Goal: Task Accomplishment & Management: Manage account settings

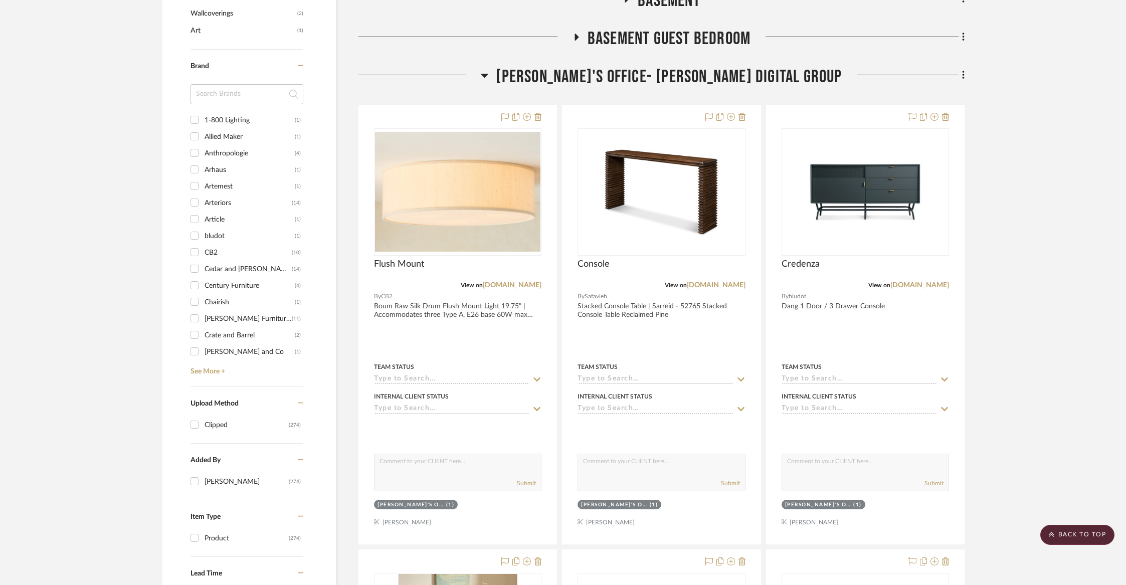
scroll to position [758, 0]
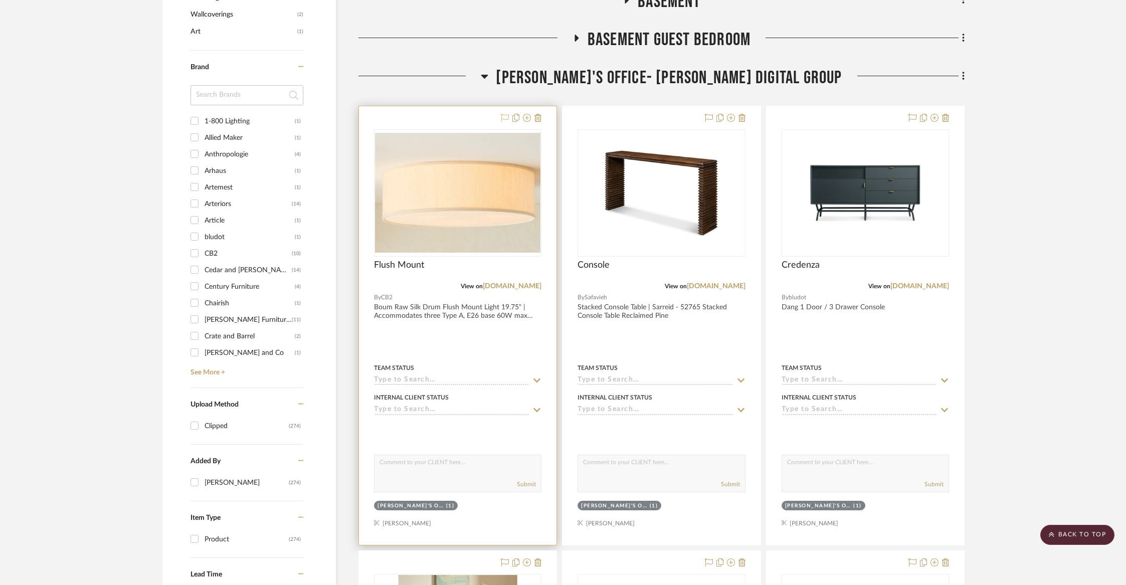
click at [507, 117] on icon at bounding box center [505, 118] width 8 height 8
click at [728, 117] on icon at bounding box center [731, 118] width 8 height 8
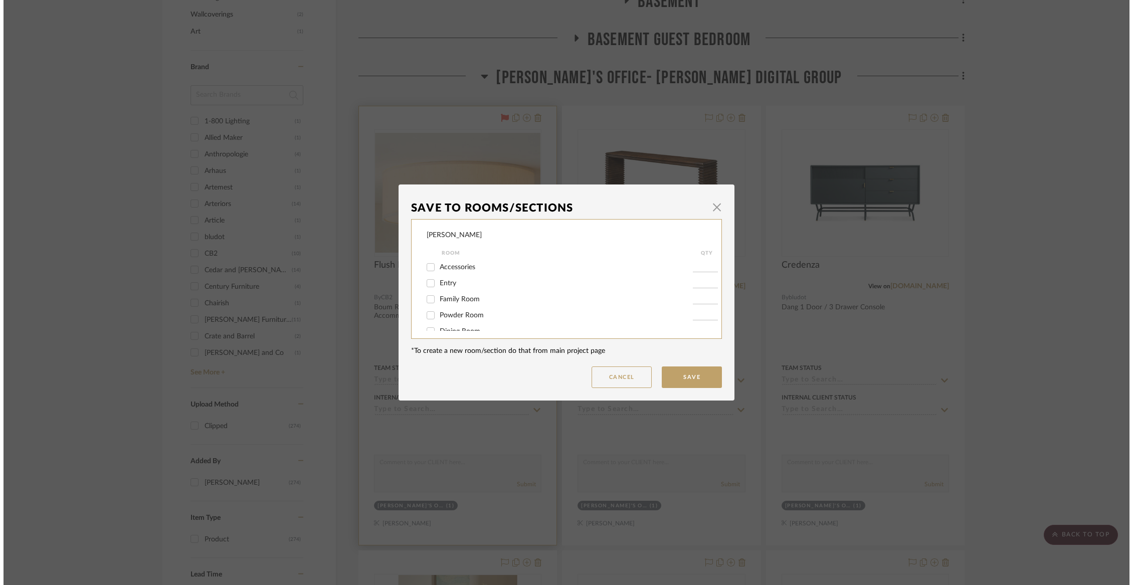
scroll to position [0, 0]
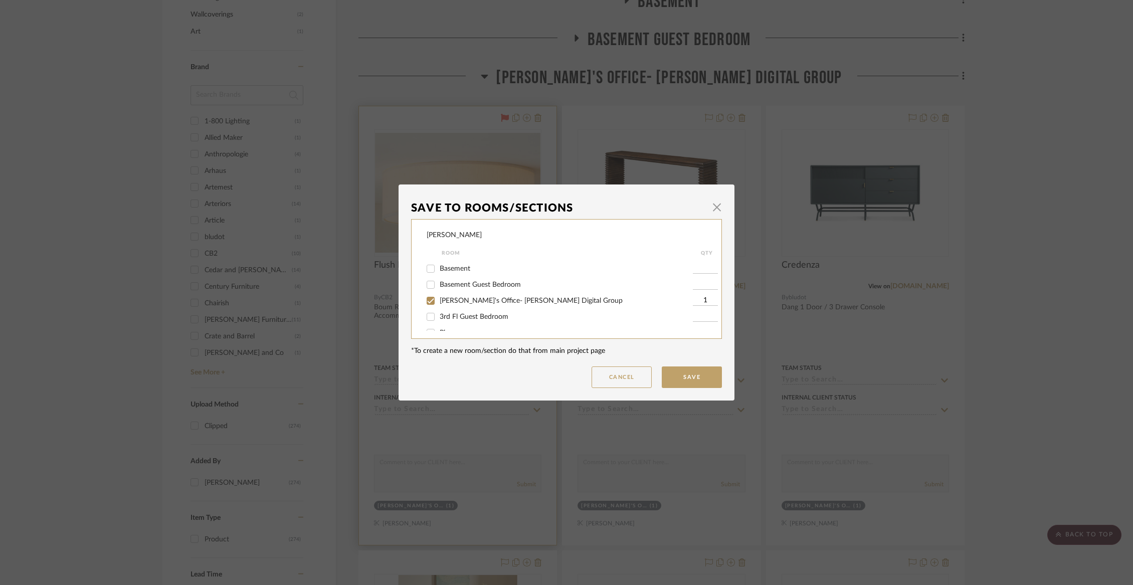
click at [456, 304] on span "[PERSON_NAME]'s Office- [PERSON_NAME] Digital Group" at bounding box center [531, 300] width 183 height 7
click at [439, 309] on input "[PERSON_NAME]'s Office- [PERSON_NAME] Digital Group" at bounding box center [431, 301] width 16 height 16
checkbox input "false"
click at [452, 321] on span "Playroom" at bounding box center [454, 320] width 29 height 7
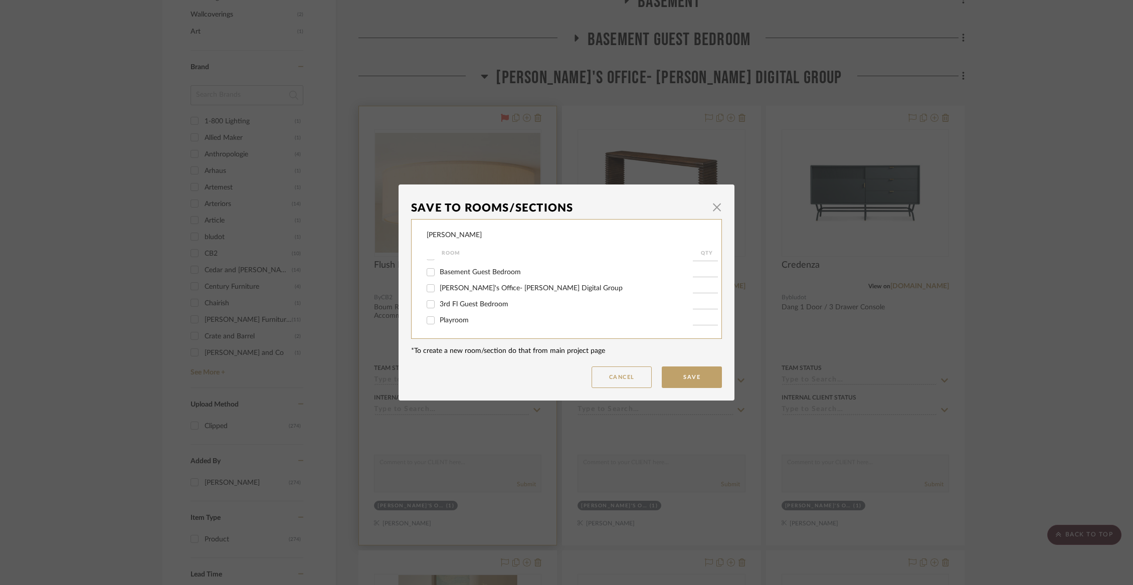
click at [439, 321] on input "Playroom" at bounding box center [431, 320] width 16 height 16
checkbox input "true"
type input "1"
click at [452, 321] on span "Playroom" at bounding box center [454, 320] width 29 height 7
click at [439, 321] on input "Playroom" at bounding box center [431, 320] width 16 height 16
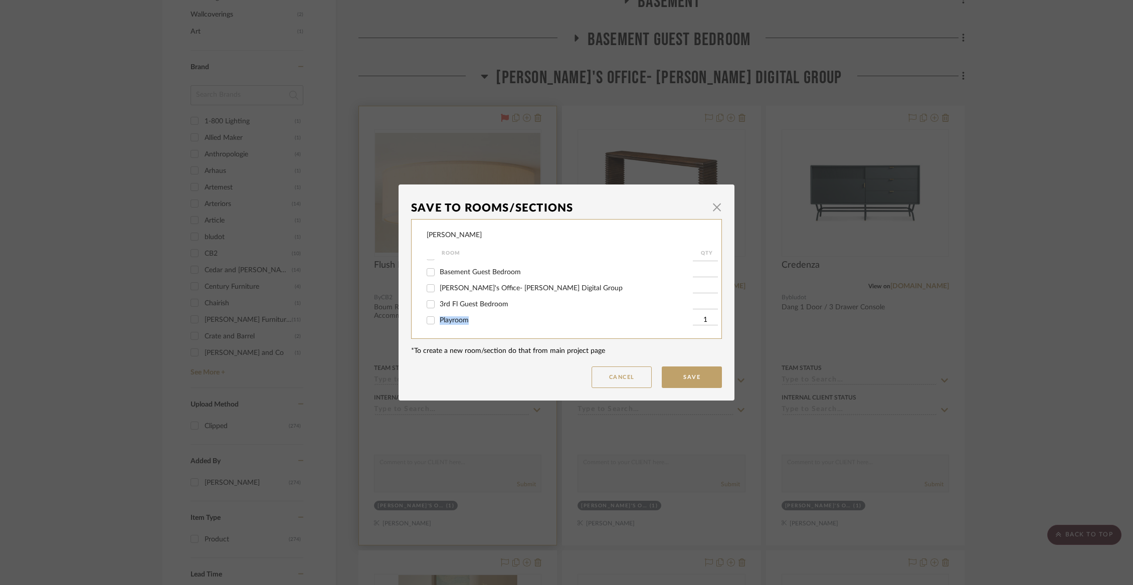
checkbox input "false"
click at [710, 210] on span "button" at bounding box center [717, 207] width 20 height 20
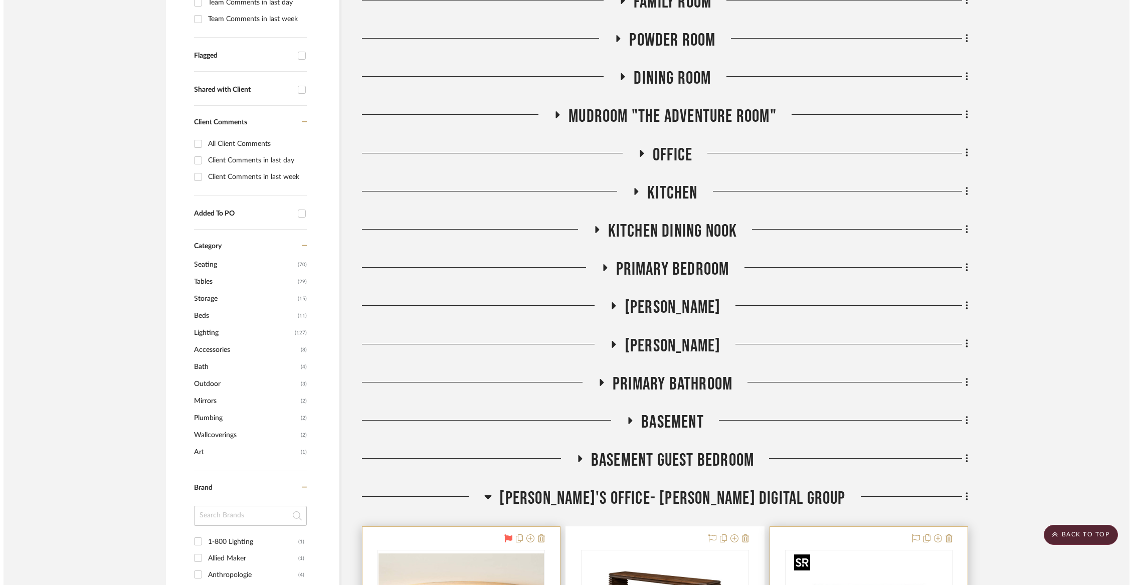
scroll to position [0, 0]
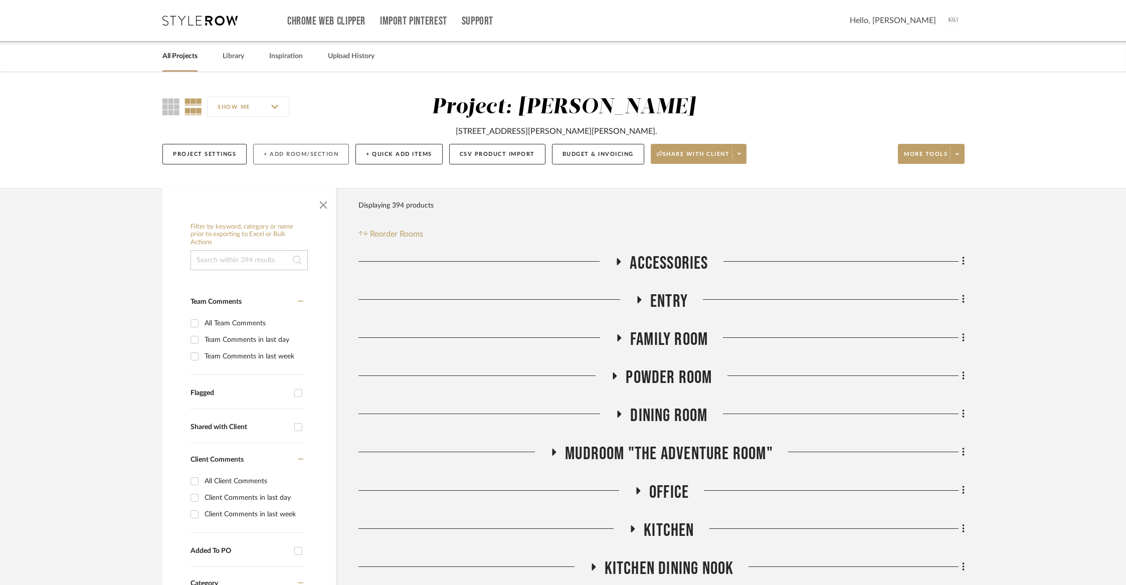
click at [319, 159] on button "+ Add Room/Section" at bounding box center [301, 154] width 96 height 21
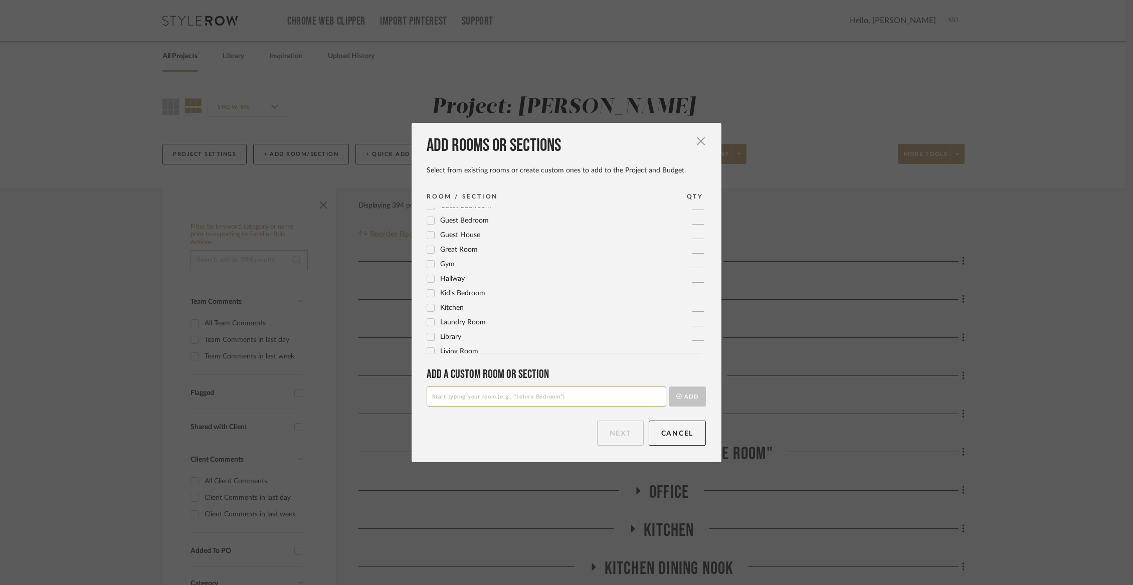
scroll to position [334, 0]
click at [479, 408] on div "Add rooms or sections Select from existing rooms or create custom ones to add t…" at bounding box center [566, 292] width 310 height 339
click at [475, 393] on input at bounding box center [547, 396] width 240 height 20
type input "Not Selected"
click at [685, 392] on button "Add" at bounding box center [687, 396] width 37 height 20
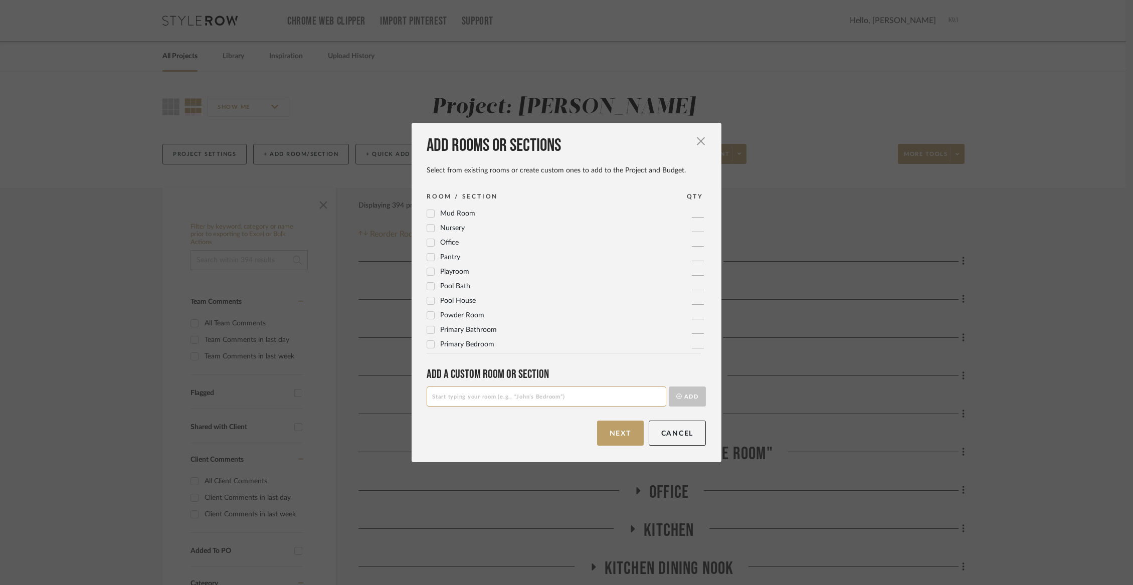
scroll to position [0, 0]
click at [624, 428] on button "Next" at bounding box center [620, 433] width 47 height 25
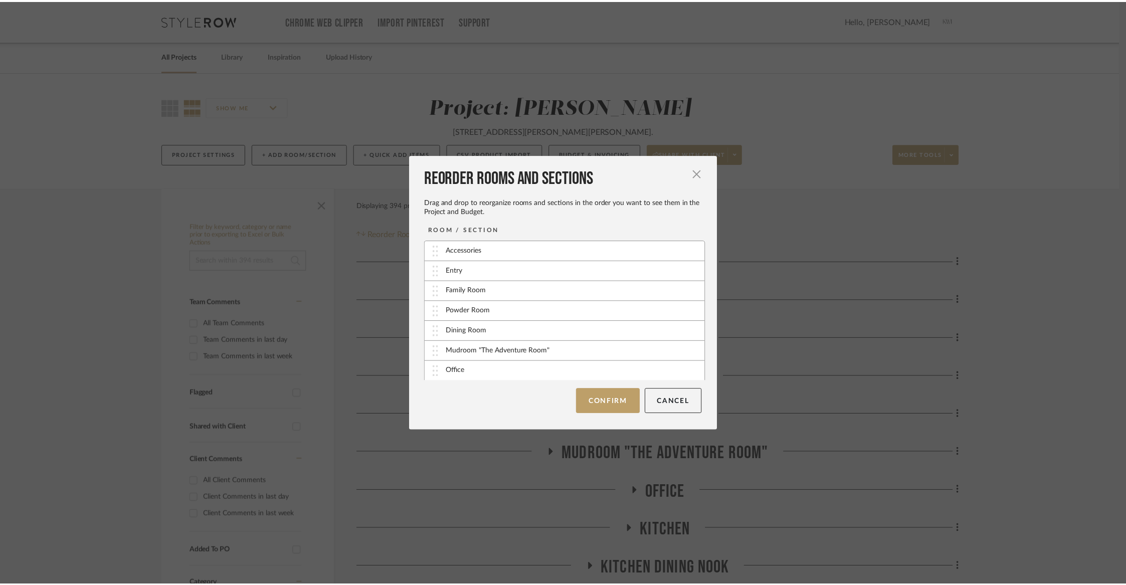
scroll to position [238, 0]
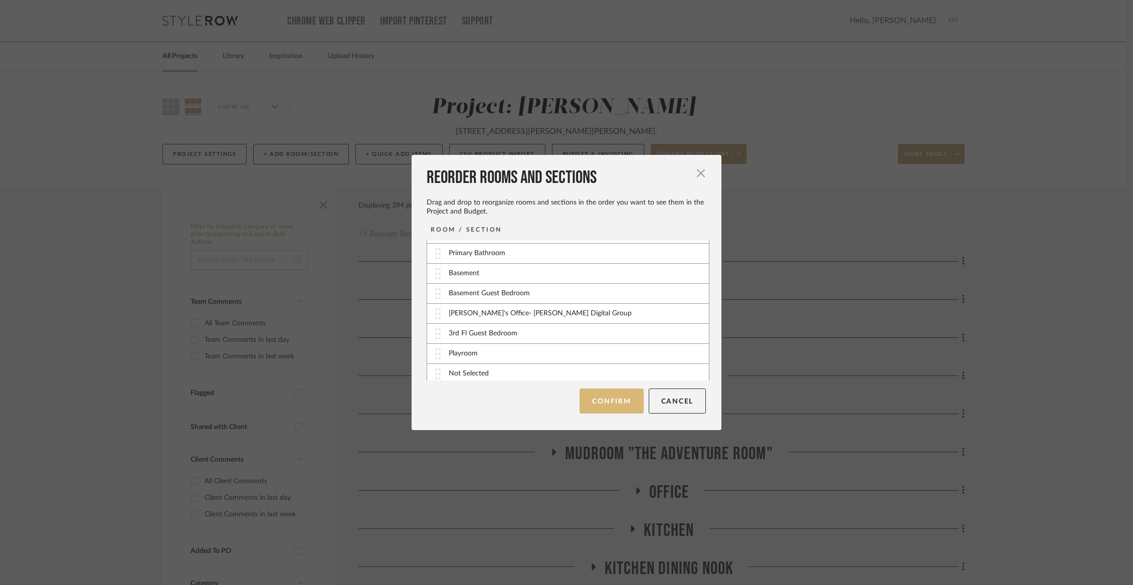
click at [632, 401] on button "Confirm" at bounding box center [611, 400] width 64 height 25
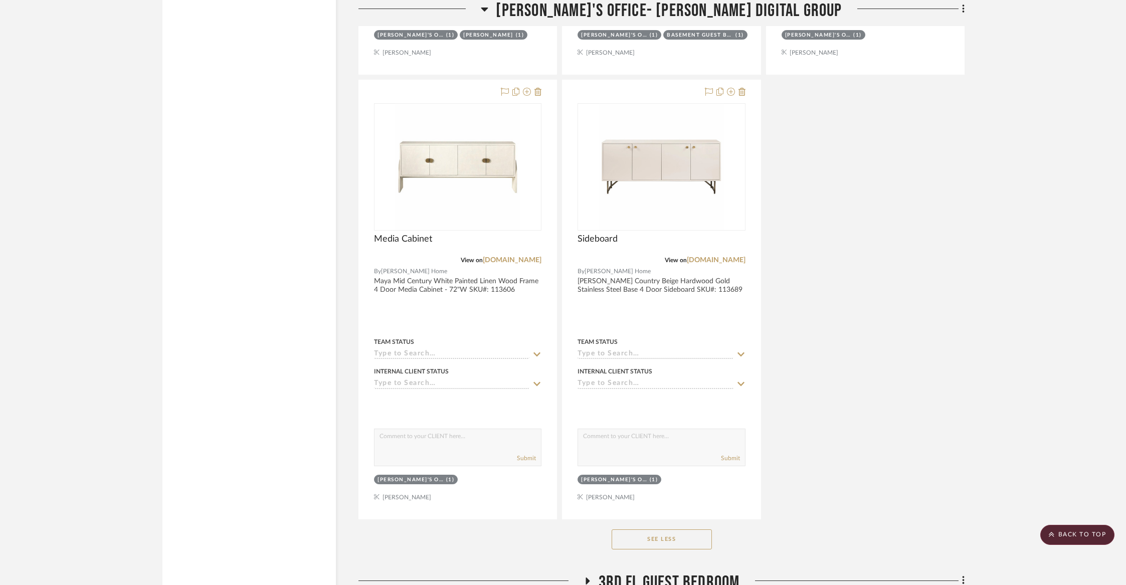
scroll to position [2818, 0]
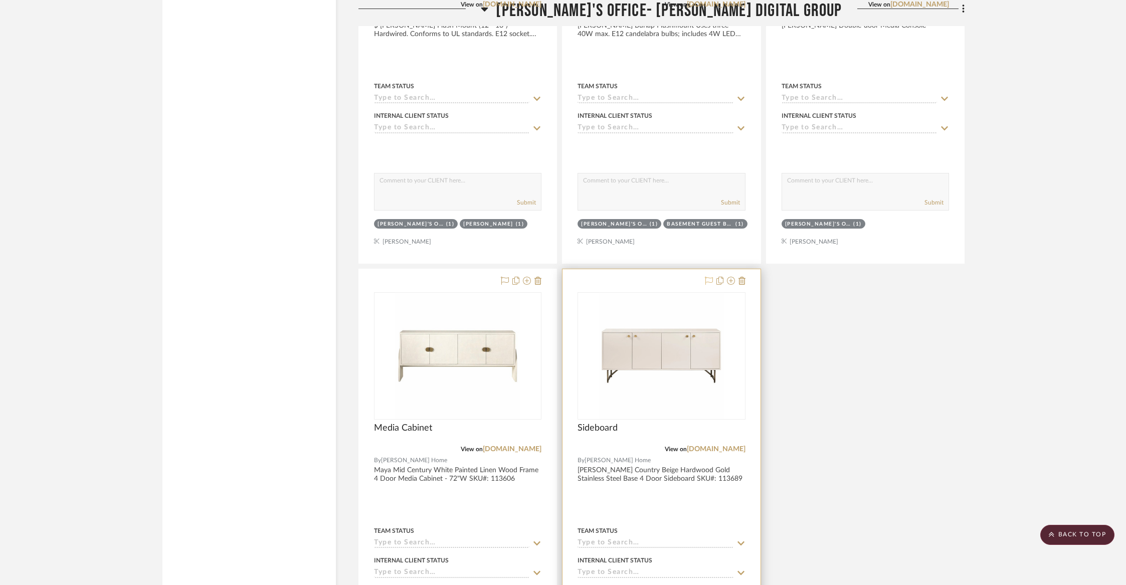
click at [706, 277] on icon at bounding box center [709, 281] width 8 height 8
click at [526, 277] on icon at bounding box center [527, 281] width 8 height 8
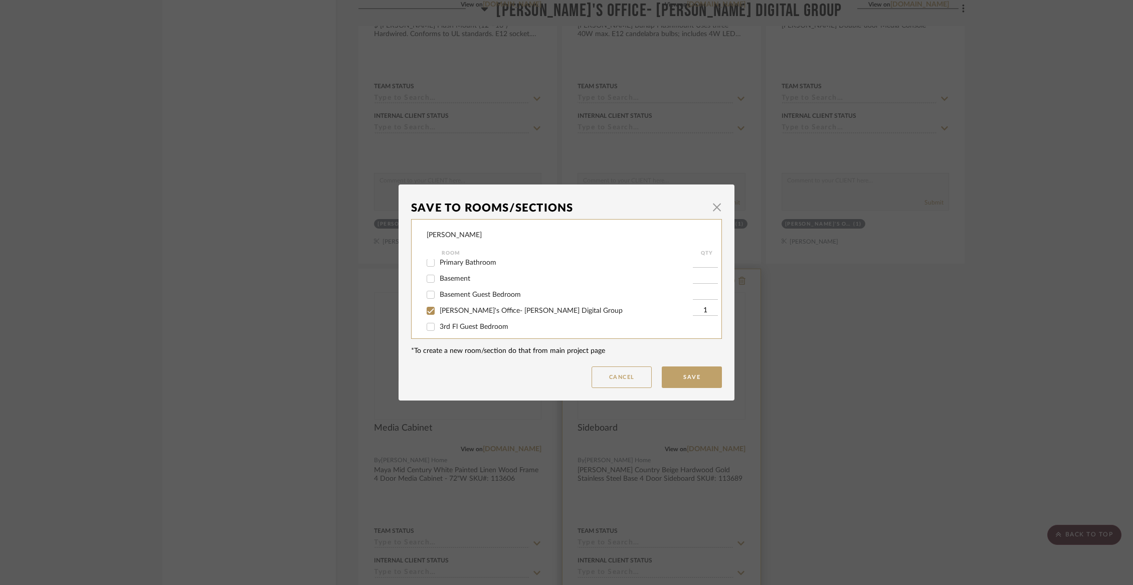
scroll to position [201, 0]
click at [463, 310] on span "[PERSON_NAME]'s Office- [PERSON_NAME] Digital Group" at bounding box center [531, 306] width 183 height 7
click at [439, 315] on input "[PERSON_NAME]'s Office- [PERSON_NAME] Digital Group" at bounding box center [431, 307] width 16 height 16
checkbox input "false"
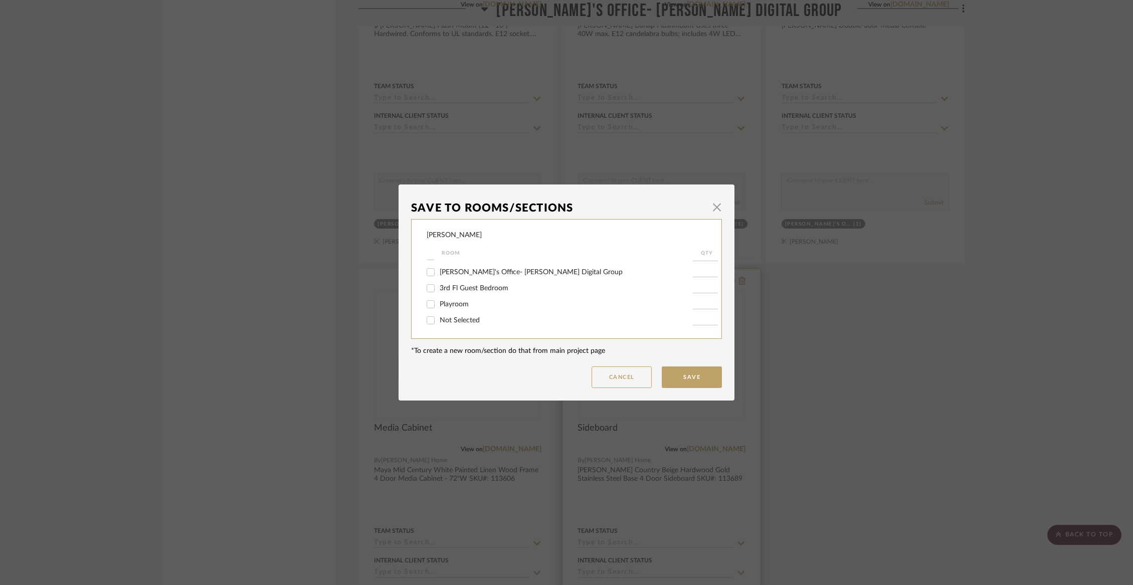
click at [461, 322] on span "Not Selected" at bounding box center [460, 320] width 40 height 7
click at [439, 322] on input "Not Selected" at bounding box center [431, 320] width 16 height 16
checkbox input "true"
type input "1"
click at [684, 376] on button "Save" at bounding box center [692, 377] width 60 height 22
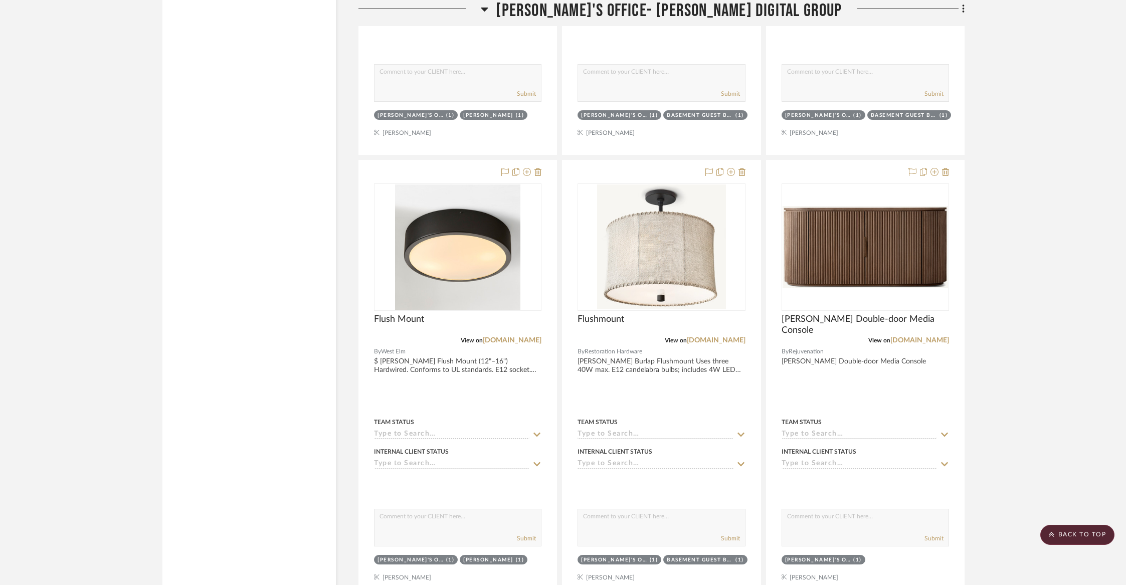
scroll to position [2471, 0]
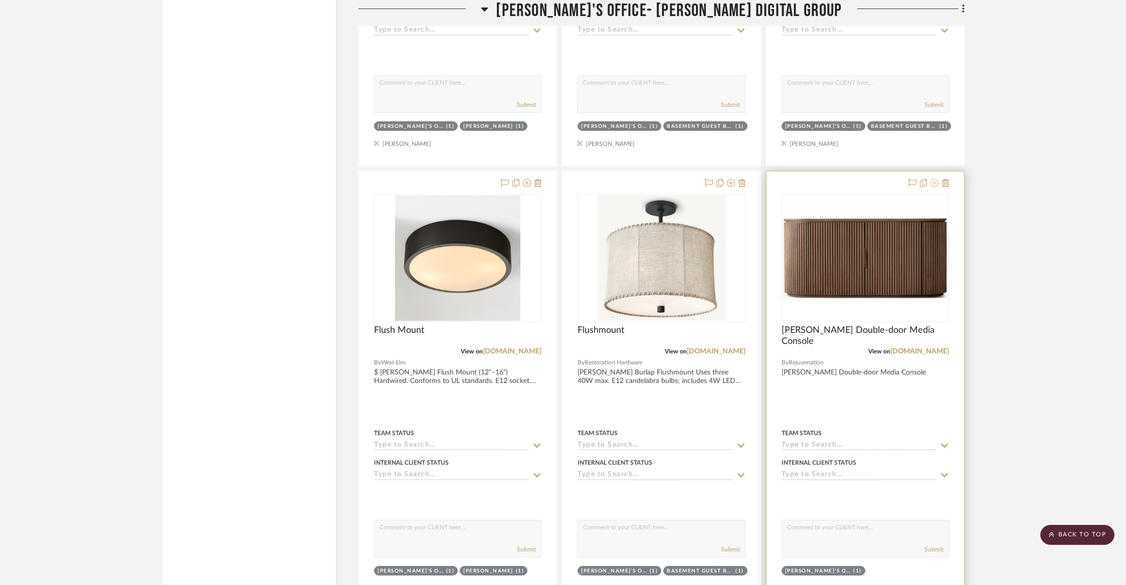
click at [933, 181] on icon at bounding box center [934, 183] width 8 height 8
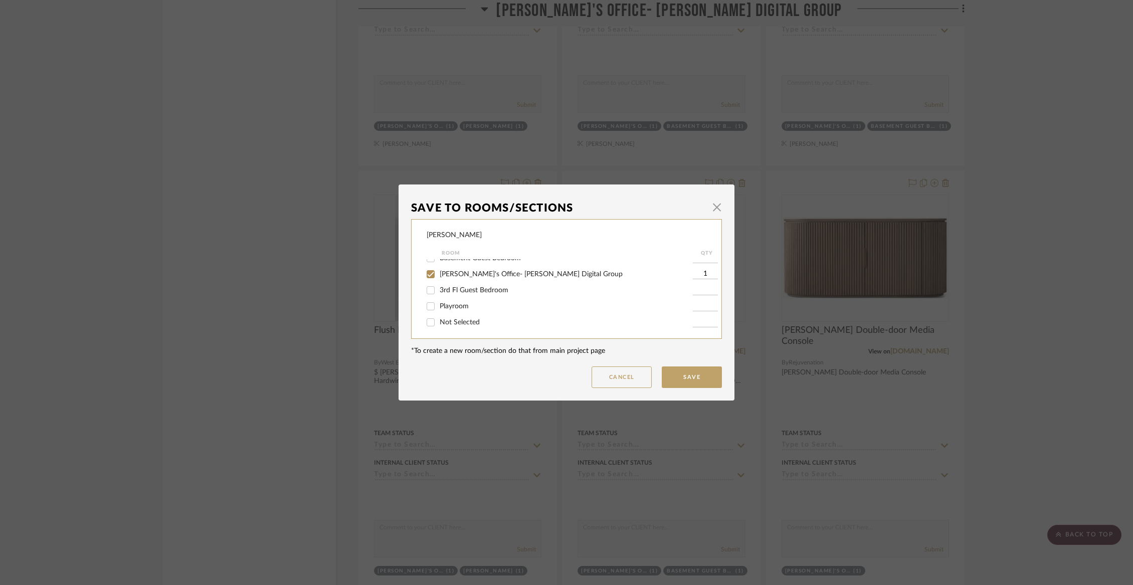
click at [461, 278] on span "[PERSON_NAME]'s Office- [PERSON_NAME] Digital Group" at bounding box center [531, 274] width 183 height 7
click at [439, 282] on input "[PERSON_NAME]'s Office- [PERSON_NAME] Digital Group" at bounding box center [431, 274] width 16 height 16
checkbox input "false"
click at [457, 319] on span "Not Selected" at bounding box center [460, 320] width 40 height 7
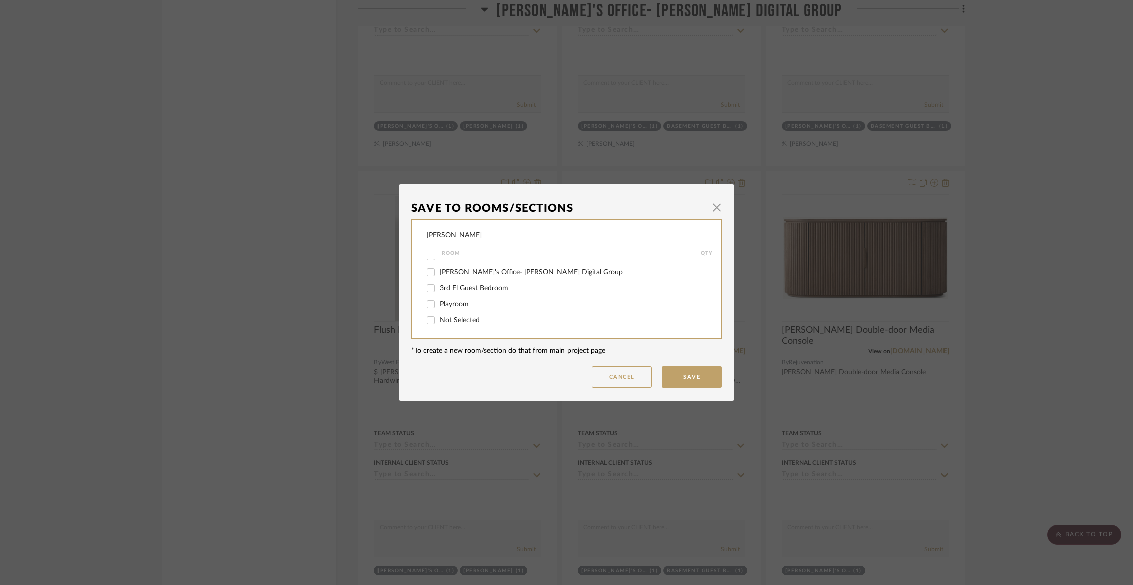
click at [439, 319] on input "Not Selected" at bounding box center [431, 320] width 16 height 16
checkbox input "true"
type input "1"
click at [666, 370] on button "Save" at bounding box center [692, 377] width 60 height 22
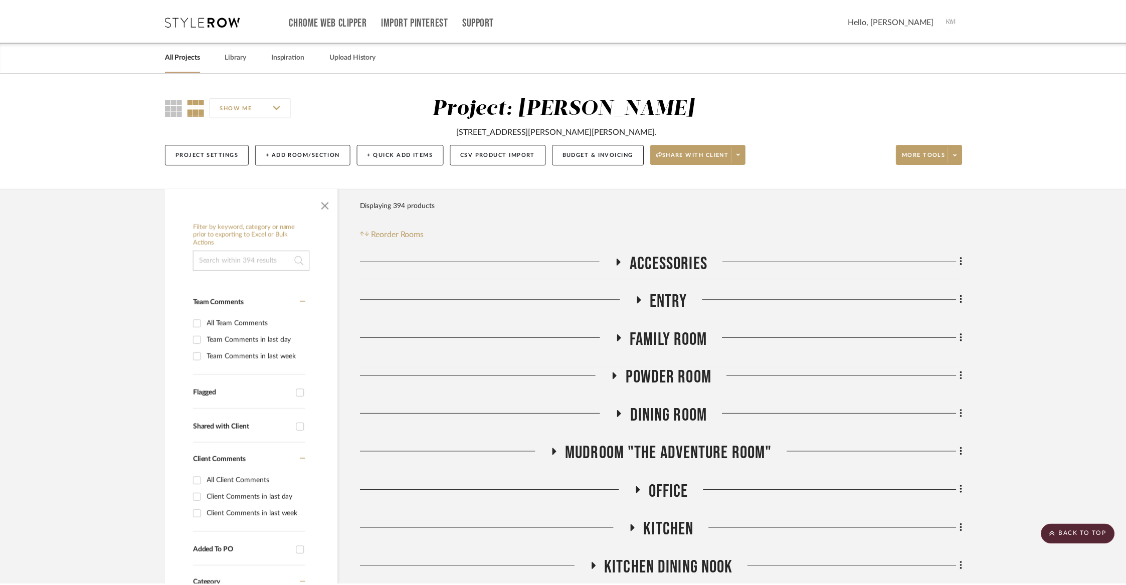
scroll to position [2471, 0]
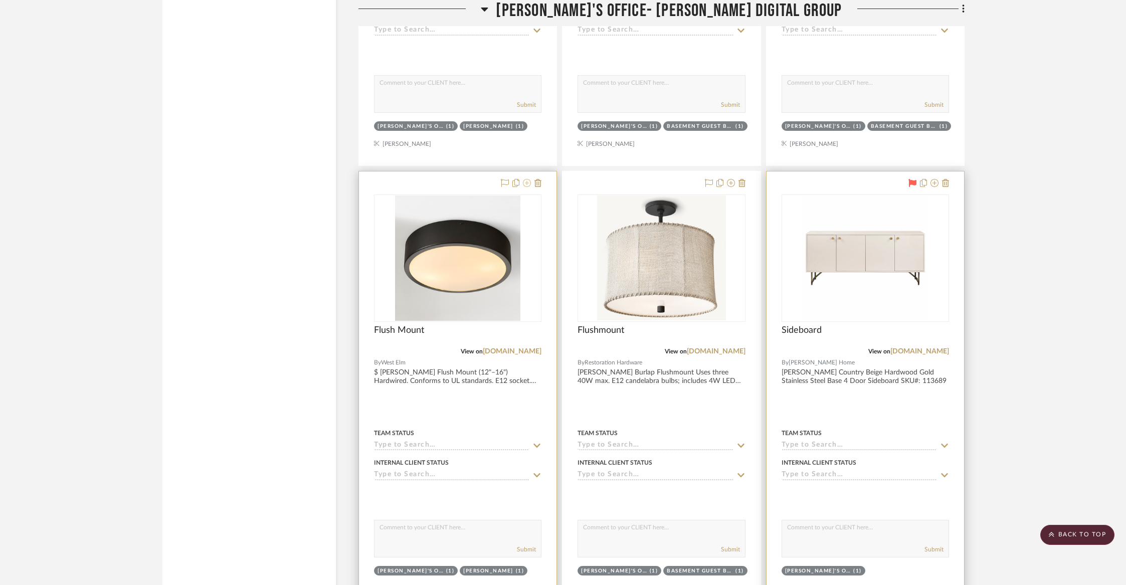
click at [526, 181] on icon at bounding box center [527, 183] width 8 height 8
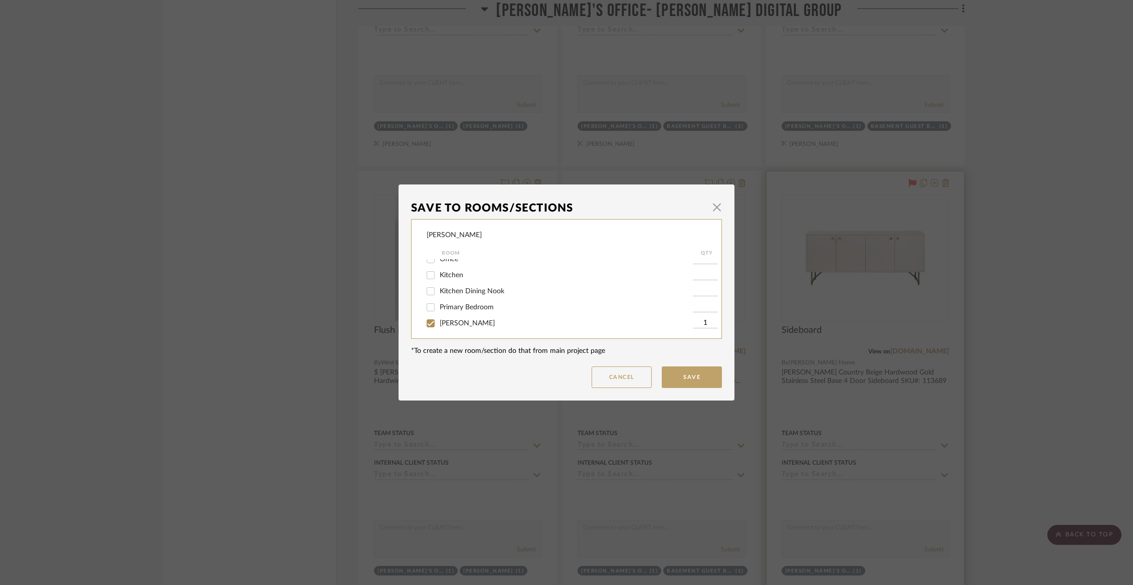
scroll to position [246, 0]
click at [461, 271] on span "[PERSON_NAME]'s Office- [PERSON_NAME] Digital Group" at bounding box center [531, 272] width 183 height 7
click at [439, 271] on input "[PERSON_NAME]'s Office- [PERSON_NAME] Digital Group" at bounding box center [431, 272] width 16 height 16
checkbox input "false"
click at [459, 324] on span "Not Selected" at bounding box center [460, 320] width 40 height 7
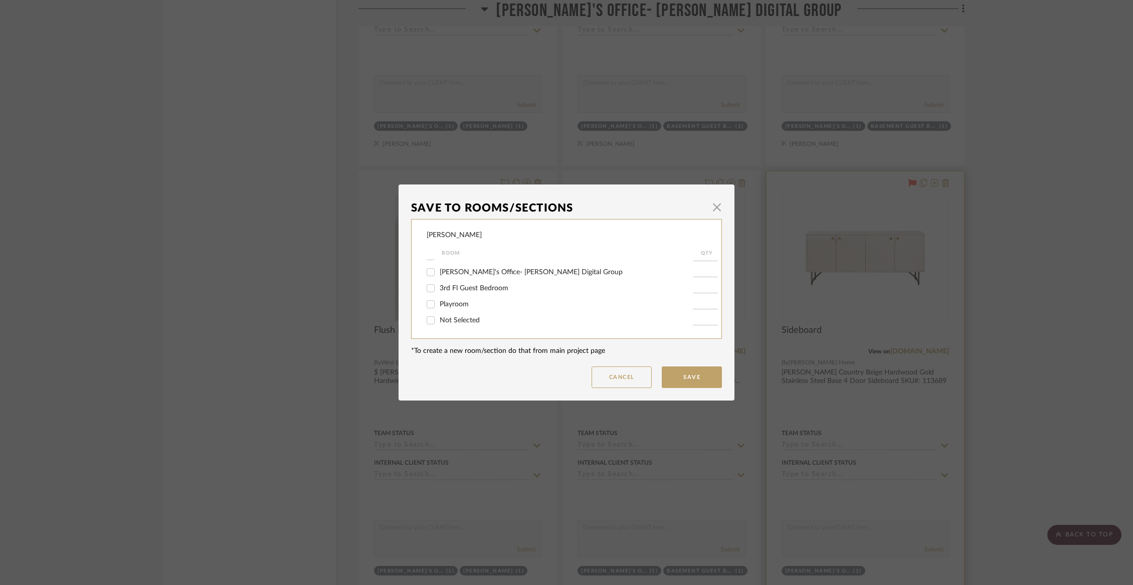
click at [439, 324] on input "Not Selected" at bounding box center [431, 320] width 16 height 16
checkbox input "true"
type input "1"
click at [677, 375] on button "Save" at bounding box center [692, 377] width 60 height 22
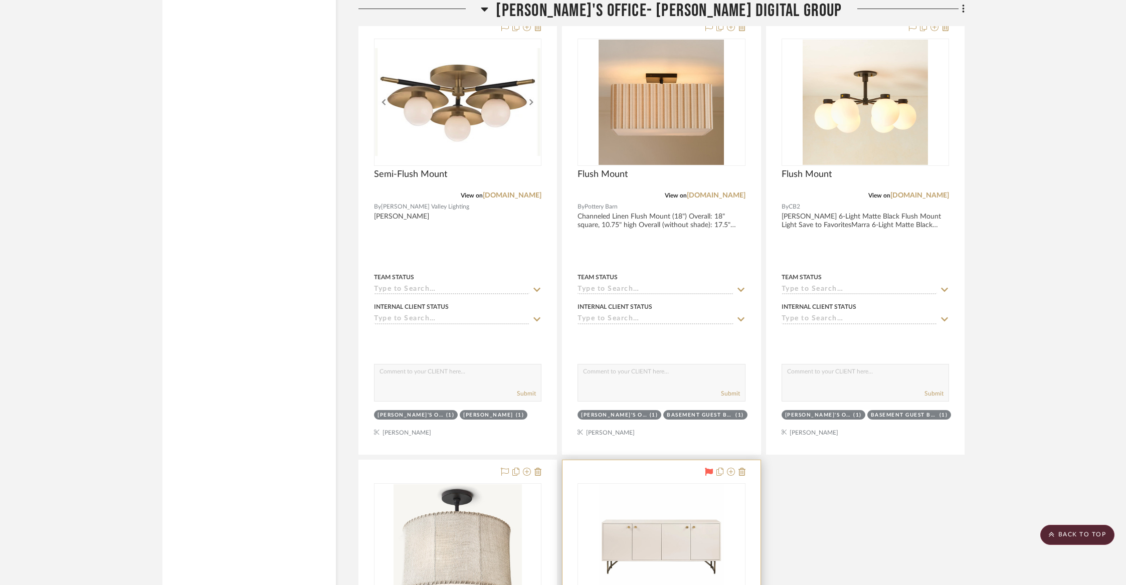
scroll to position [2036, 0]
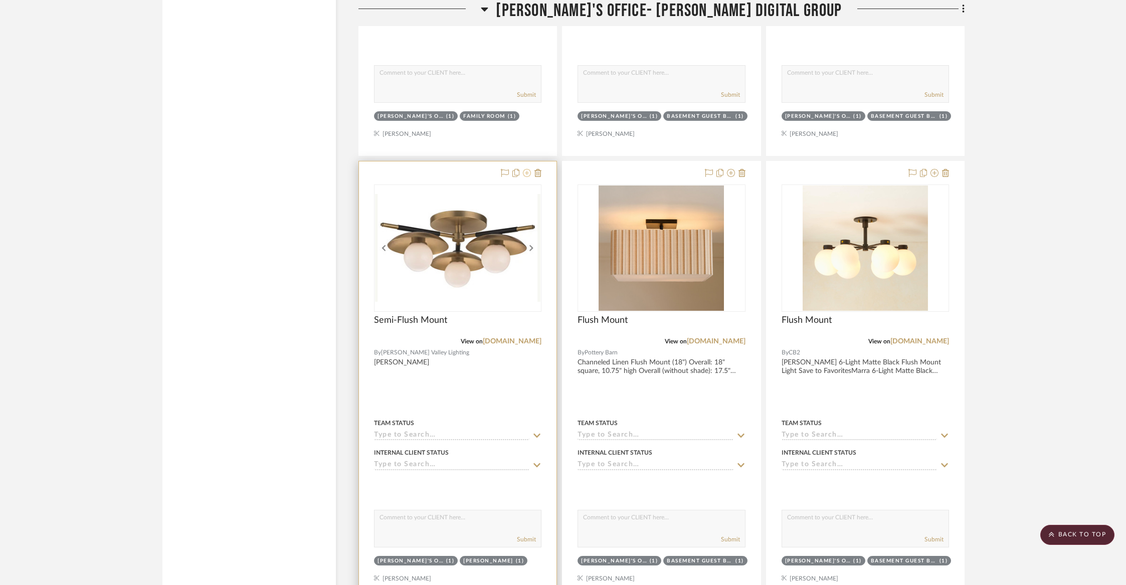
click at [528, 171] on icon at bounding box center [527, 173] width 8 height 8
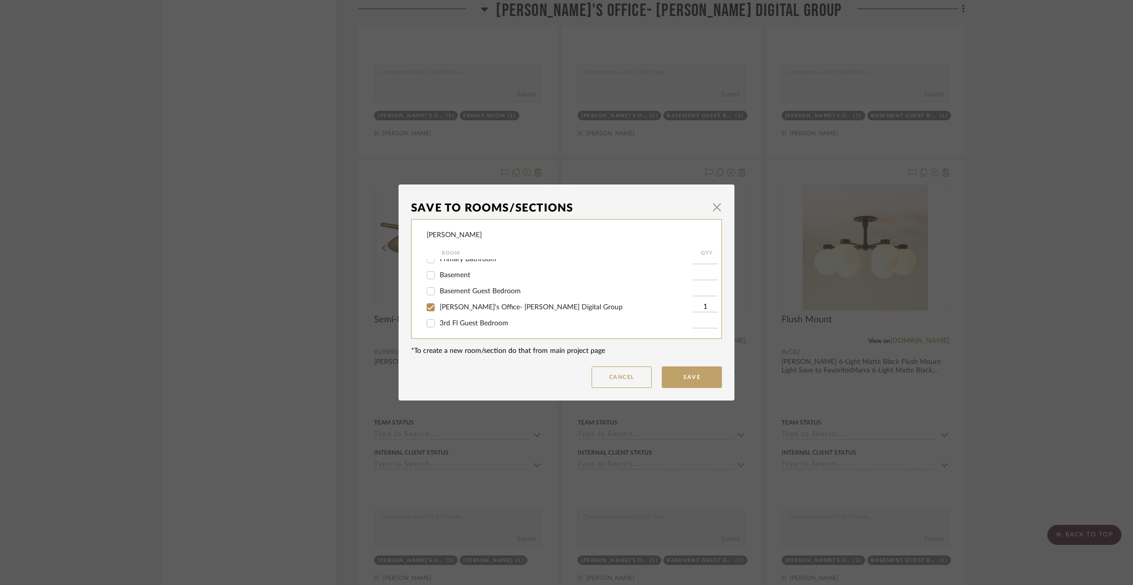
scroll to position [228, 0]
click at [459, 284] on span "[PERSON_NAME]'s Office- [PERSON_NAME] Digital Group" at bounding box center [531, 280] width 183 height 7
click at [439, 287] on input "[PERSON_NAME]'s Office- [PERSON_NAME] Digital Group" at bounding box center [431, 280] width 16 height 16
checkbox input "false"
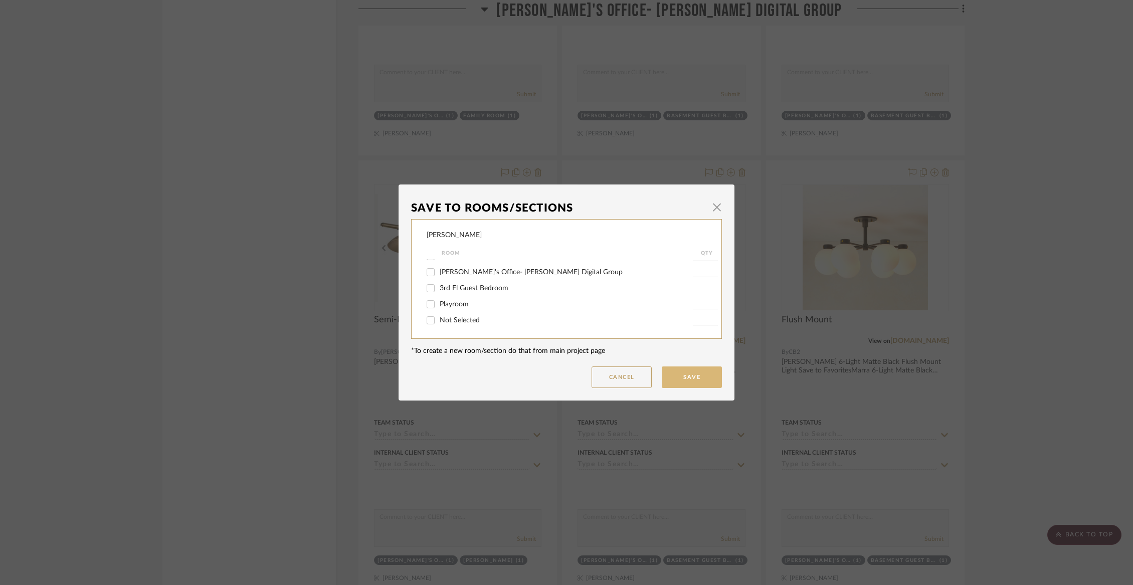
click at [677, 375] on button "Save" at bounding box center [692, 377] width 60 height 22
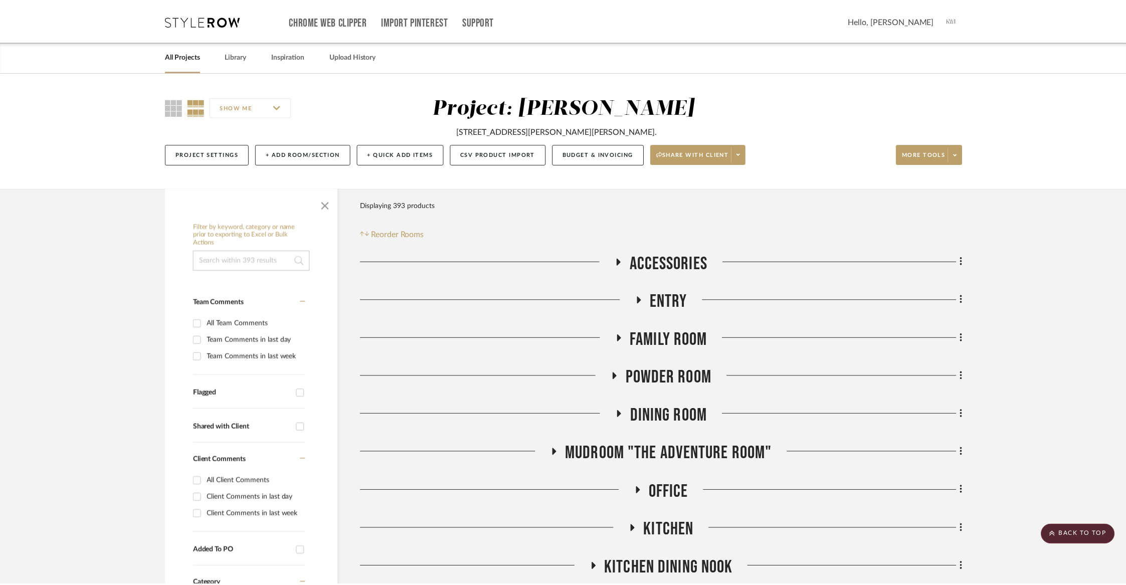
scroll to position [2036, 0]
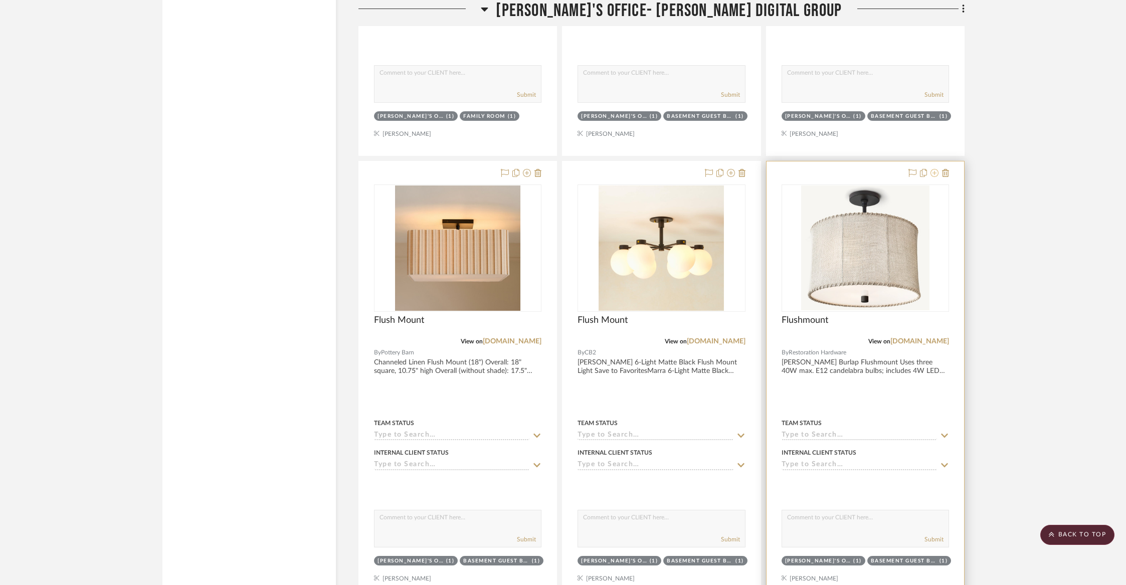
click at [934, 171] on icon at bounding box center [934, 173] width 8 height 8
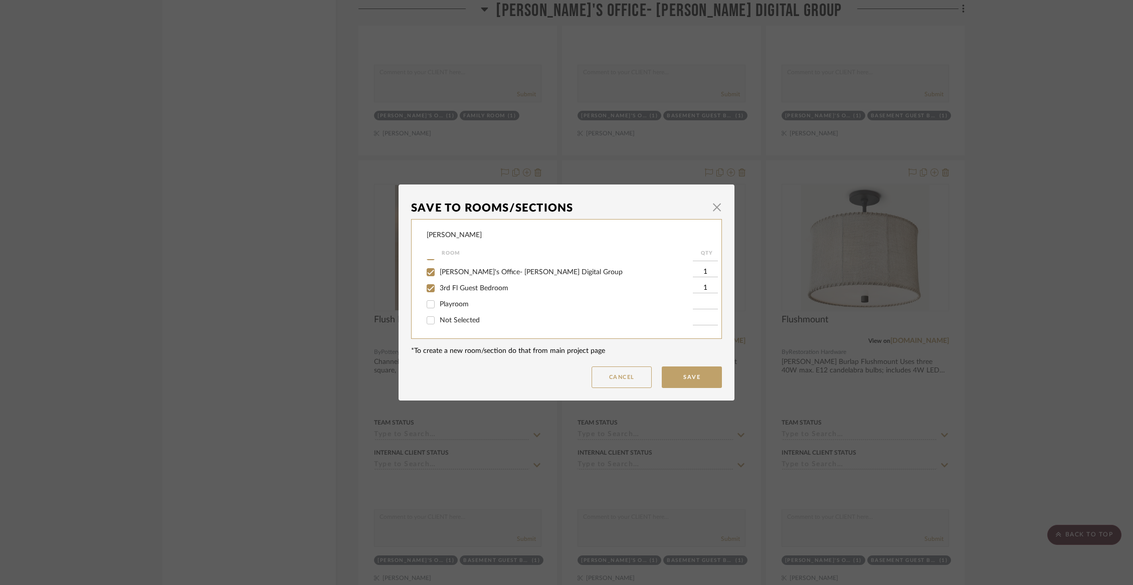
scroll to position [246, 0]
click at [508, 269] on span "[PERSON_NAME]'s Office- [PERSON_NAME] Digital Group" at bounding box center [531, 272] width 183 height 7
click at [439, 269] on input "[PERSON_NAME]'s Office- [PERSON_NAME] Digital Group" at bounding box center [431, 272] width 16 height 16
checkbox input "false"
click at [679, 377] on button "Save" at bounding box center [692, 377] width 60 height 22
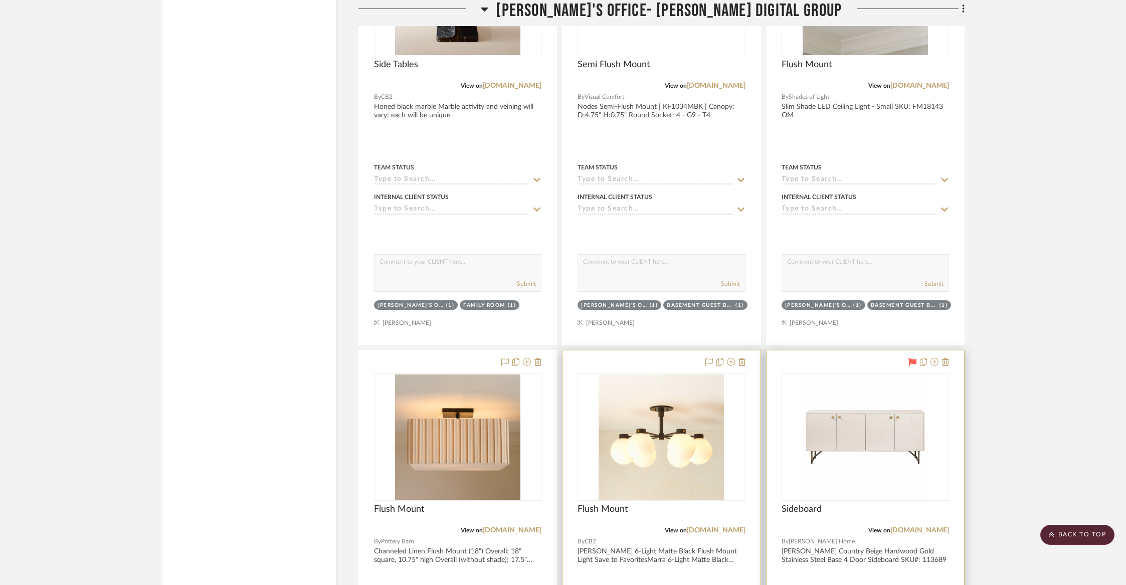
scroll to position [1595, 0]
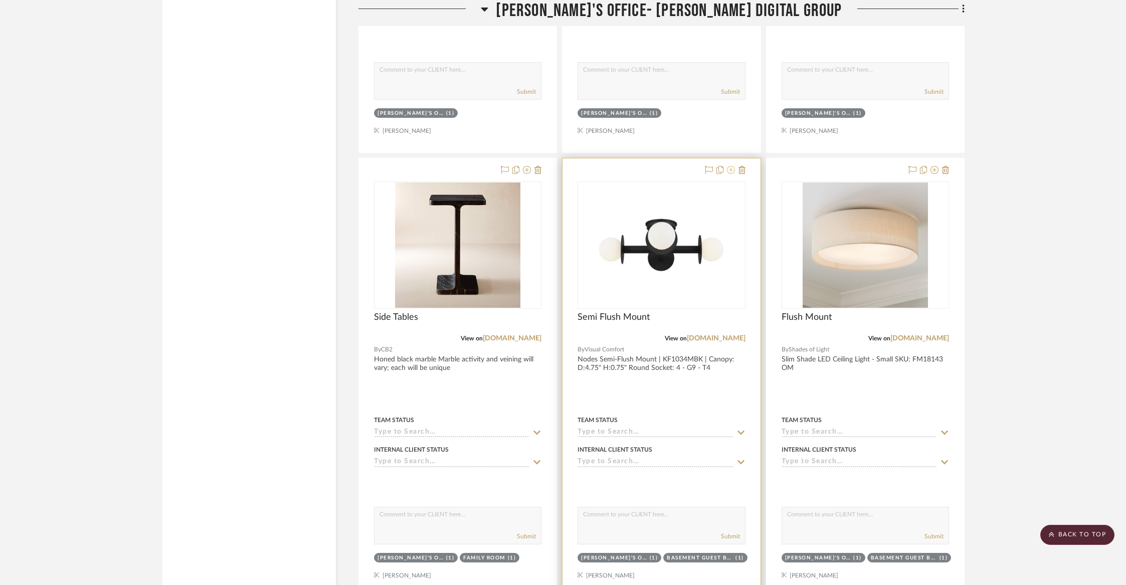
click at [730, 169] on icon at bounding box center [731, 170] width 8 height 8
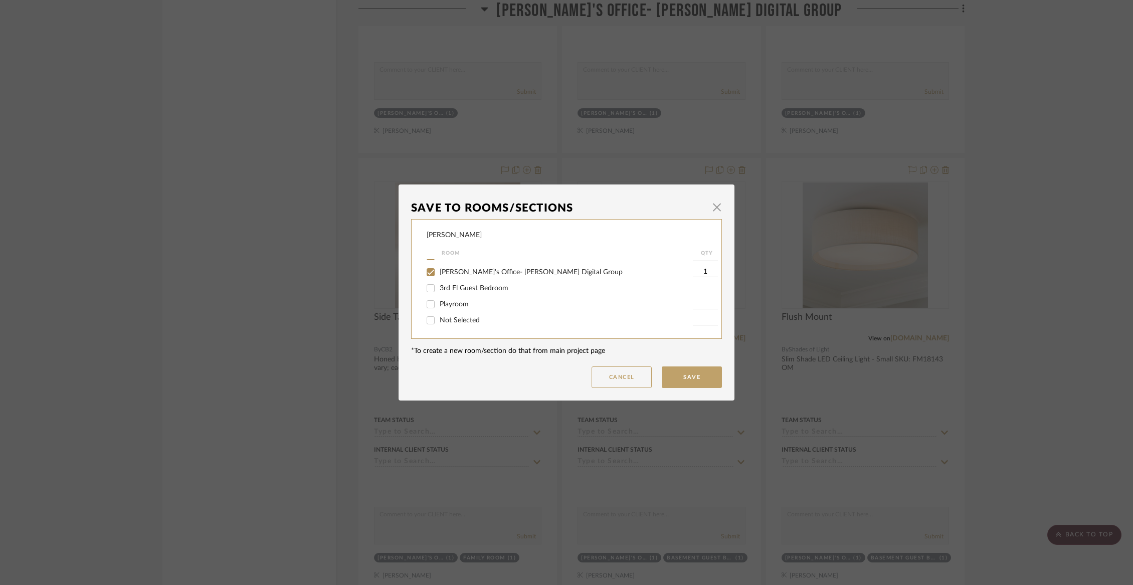
scroll to position [245, 0]
click at [486, 273] on span "[PERSON_NAME]'s Office- [PERSON_NAME] Digital Group" at bounding box center [531, 272] width 183 height 7
click at [439, 273] on input "[PERSON_NAME]'s Office- [PERSON_NAME] Digital Group" at bounding box center [431, 272] width 16 height 16
checkbox input "false"
click at [703, 379] on button "Save" at bounding box center [692, 377] width 60 height 22
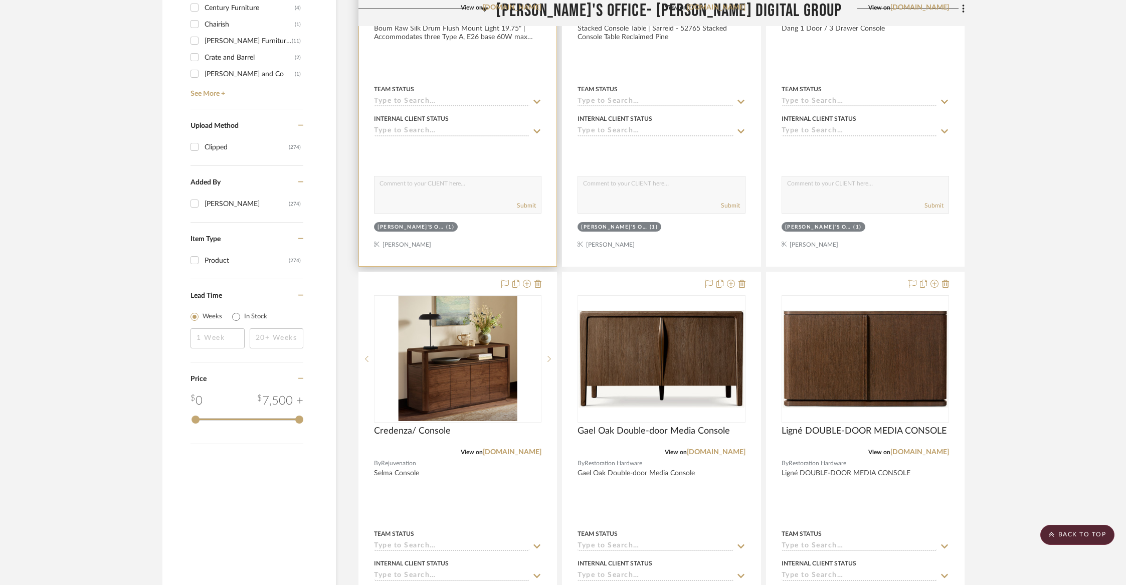
scroll to position [986, 0]
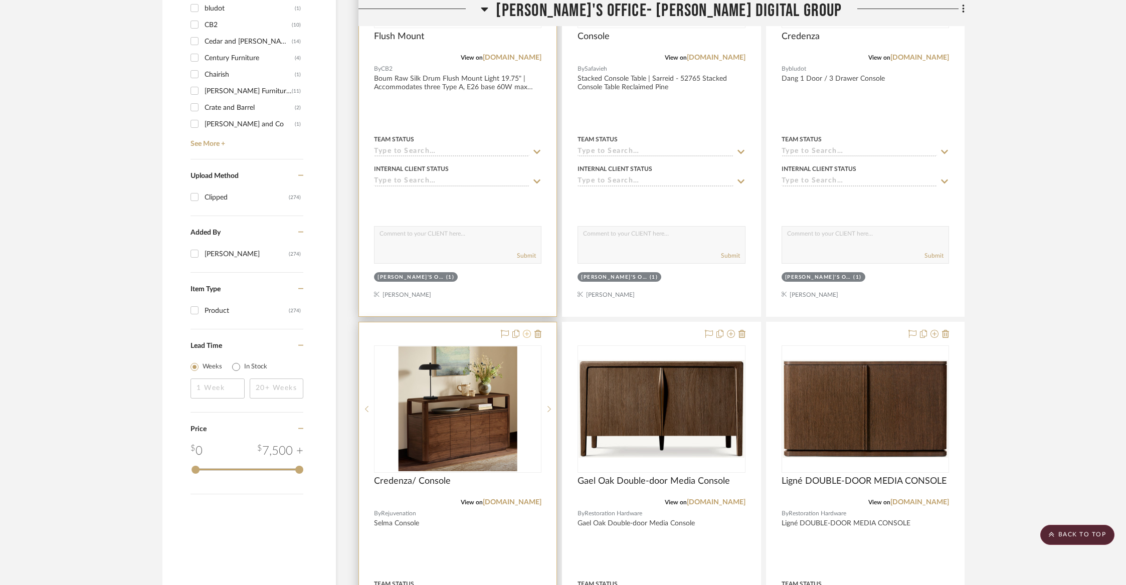
click at [528, 337] on button at bounding box center [527, 334] width 8 height 12
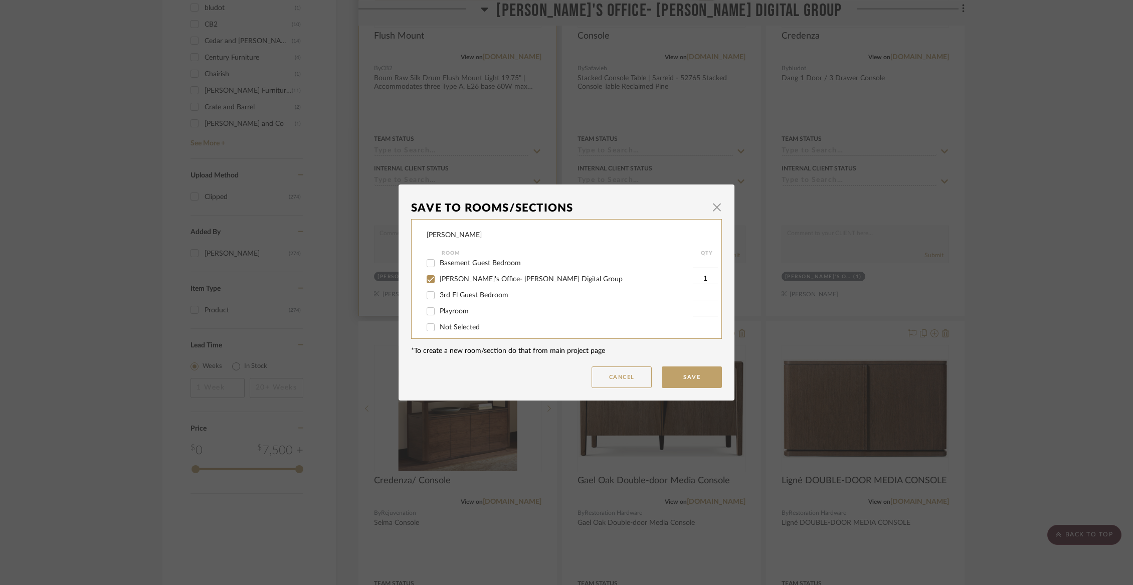
scroll to position [246, 0]
click at [471, 275] on div "[PERSON_NAME]'s Office- [PERSON_NAME] Digital Group" at bounding box center [560, 272] width 266 height 16
click at [471, 270] on span "[PERSON_NAME]'s Office- [PERSON_NAME] Digital Group" at bounding box center [531, 272] width 183 height 7
click at [439, 270] on input "[PERSON_NAME]'s Office- [PERSON_NAME] Digital Group" at bounding box center [431, 272] width 16 height 16
checkbox input "false"
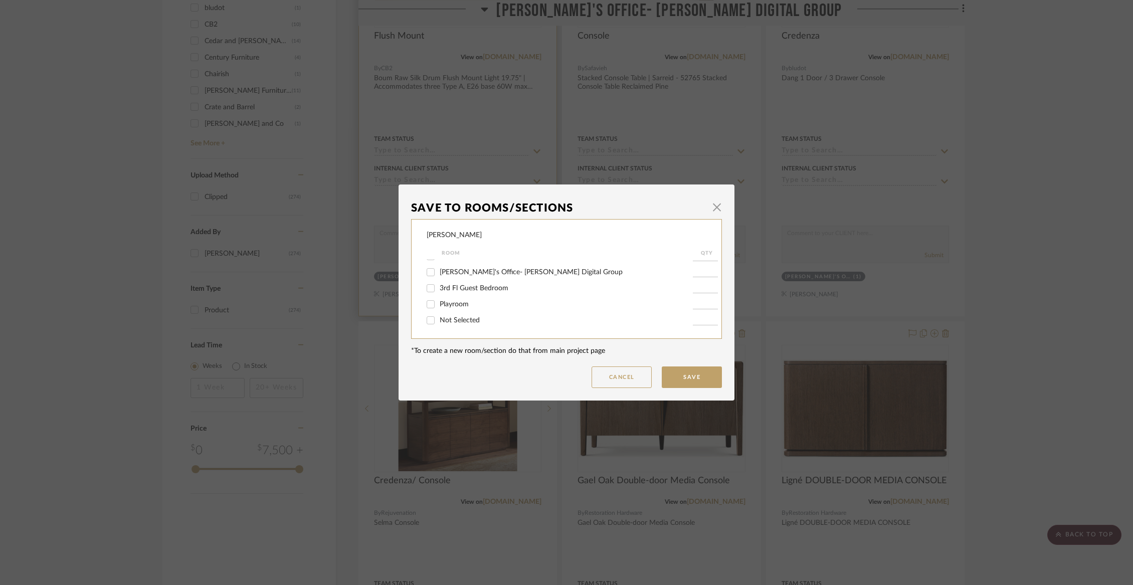
click at [459, 323] on span "Not Selected" at bounding box center [460, 320] width 40 height 7
click at [439, 323] on input "Not Selected" at bounding box center [431, 320] width 16 height 16
checkbox input "true"
type input "1"
click at [683, 369] on button "Save" at bounding box center [692, 377] width 60 height 22
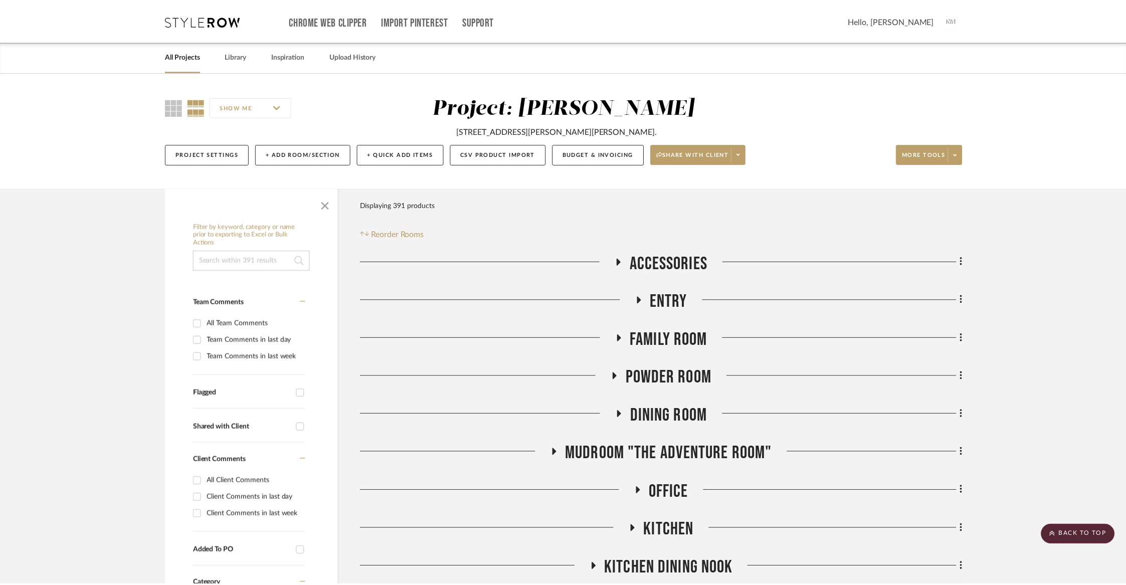
scroll to position [986, 0]
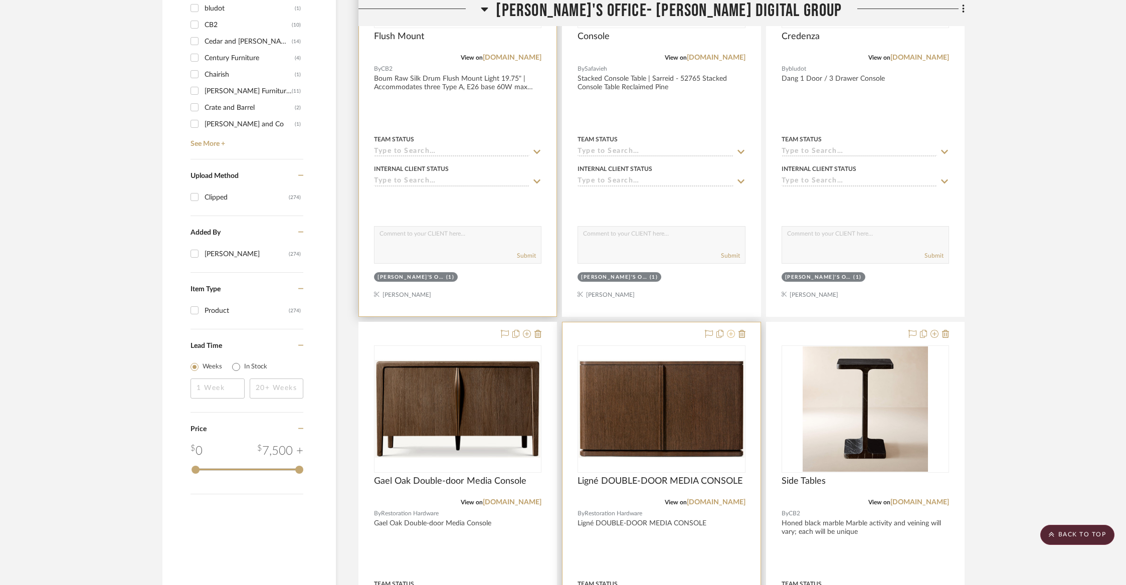
click at [729, 338] on button at bounding box center [731, 334] width 8 height 12
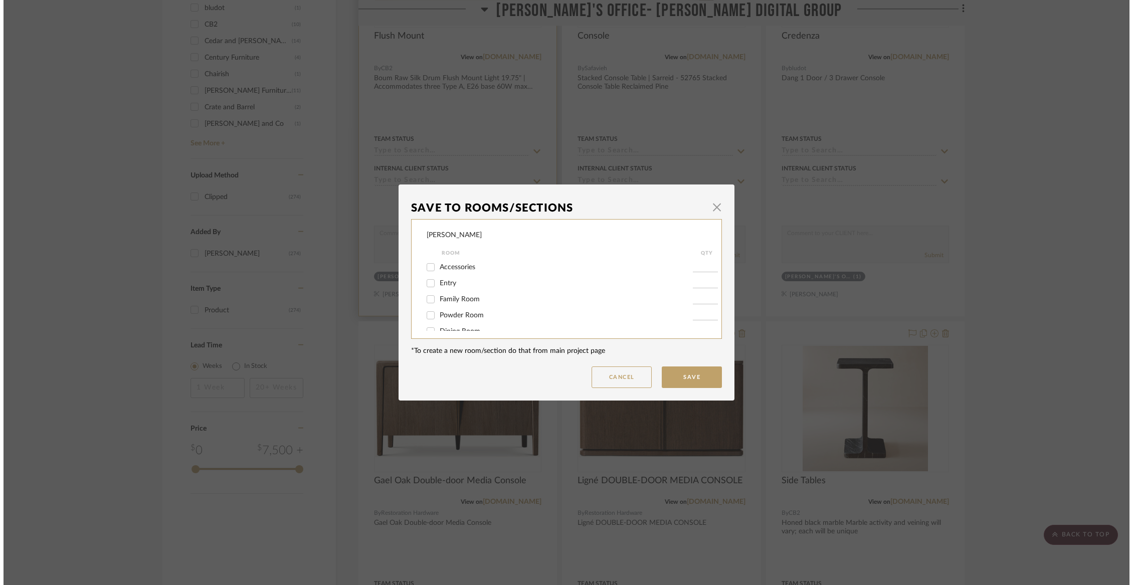
scroll to position [0, 0]
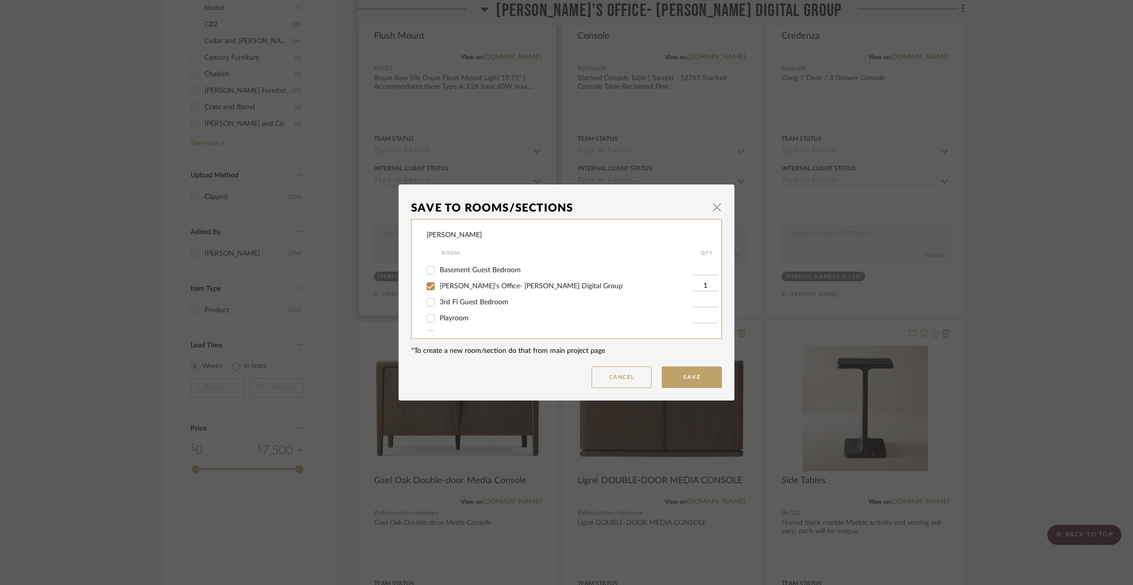
click at [487, 290] on span "[PERSON_NAME]'s Office- [PERSON_NAME] Digital Group" at bounding box center [531, 286] width 183 height 7
click at [439, 294] on input "[PERSON_NAME]'s Office- [PERSON_NAME] Digital Group" at bounding box center [431, 286] width 16 height 16
checkbox input "false"
click at [472, 320] on span "Not Selected" at bounding box center [460, 320] width 40 height 7
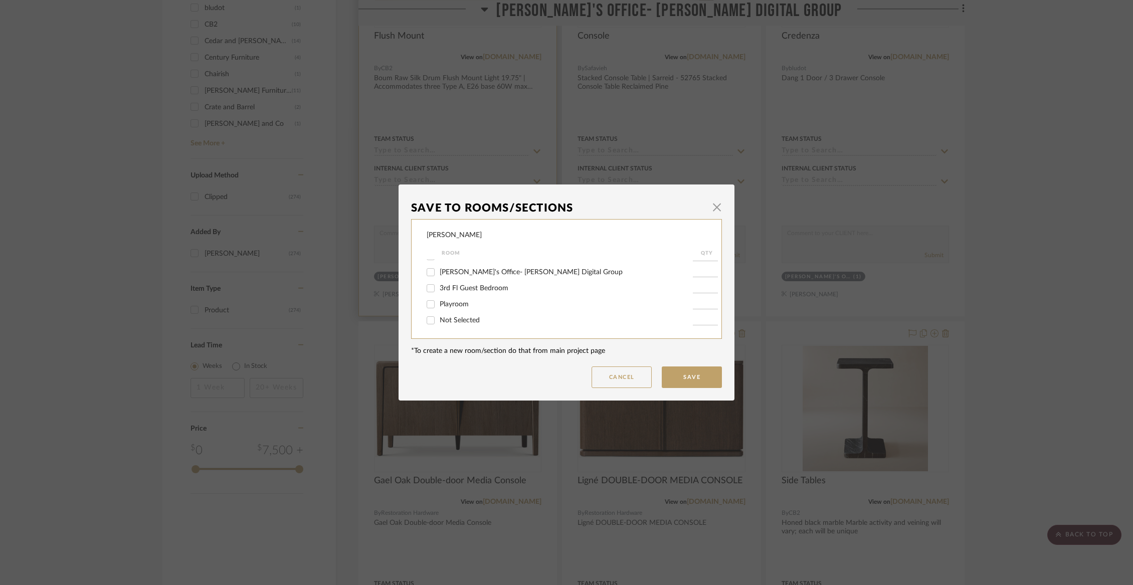
click at [439, 320] on input "Not Selected" at bounding box center [431, 320] width 16 height 16
checkbox input "true"
type input "1"
click at [692, 385] on button "Save" at bounding box center [692, 377] width 60 height 22
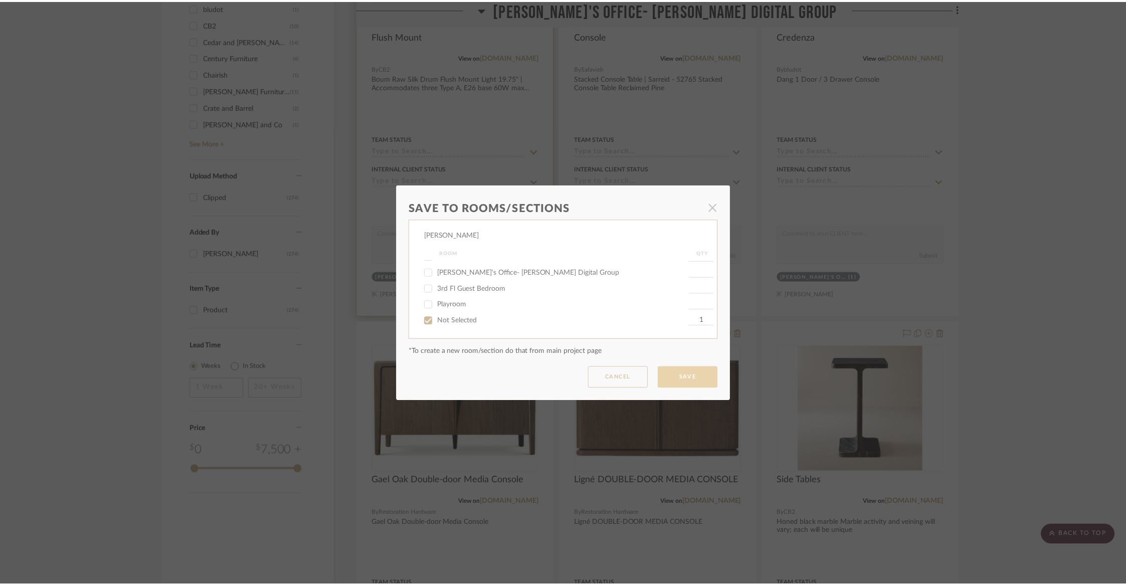
scroll to position [986, 0]
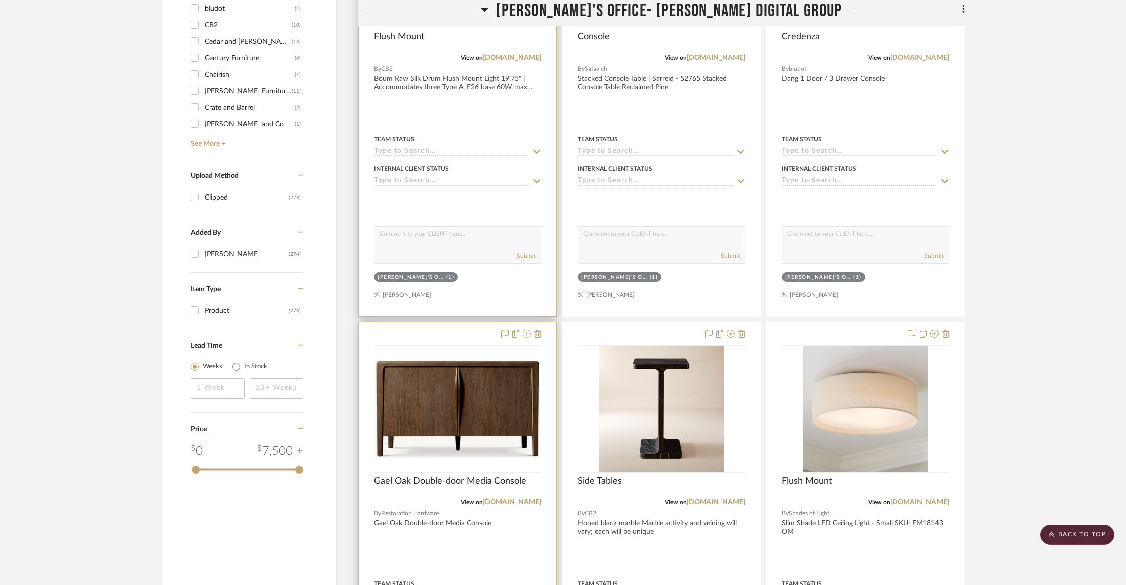
click at [525, 334] on icon at bounding box center [527, 334] width 8 height 8
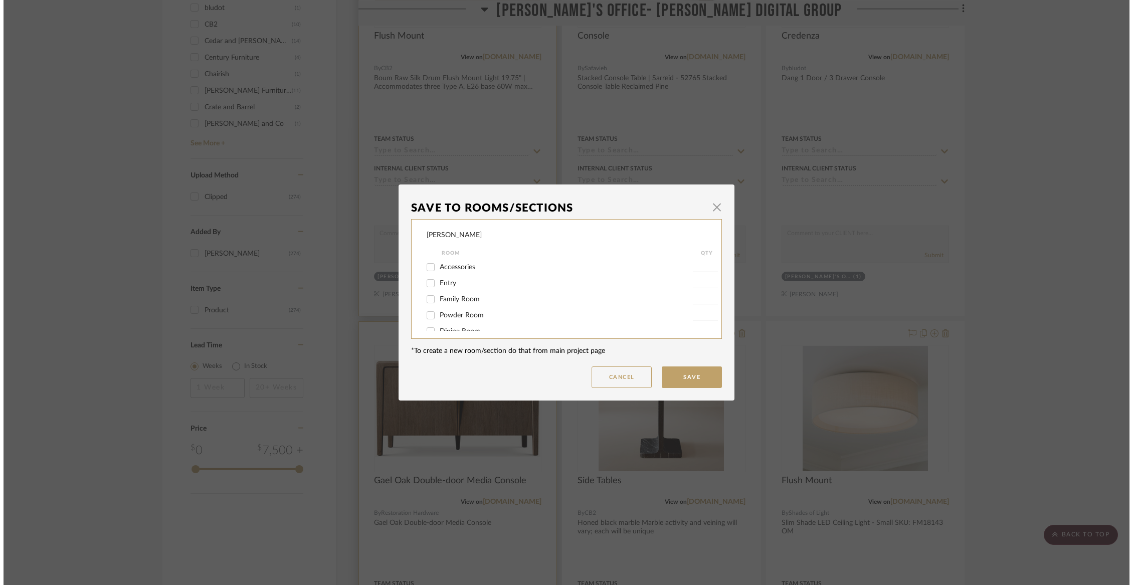
scroll to position [0, 0]
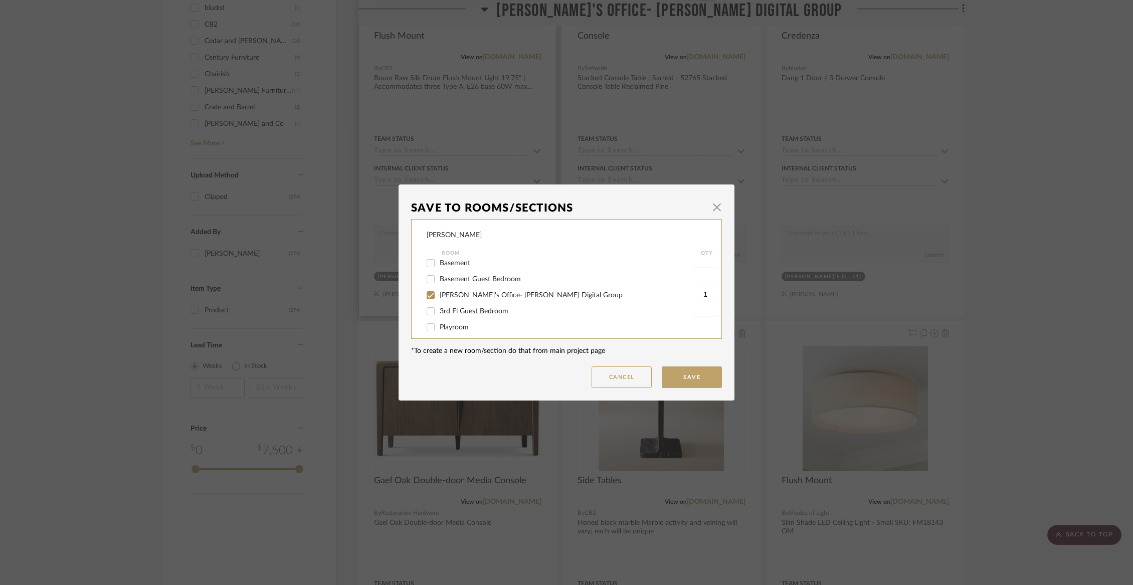
click at [443, 299] on span "[PERSON_NAME]'s Office- [PERSON_NAME] Digital Group" at bounding box center [531, 295] width 183 height 7
click at [439, 303] on input "[PERSON_NAME]'s Office- [PERSON_NAME] Digital Group" at bounding box center [431, 295] width 16 height 16
checkbox input "false"
click at [444, 324] on div "Not Selected" at bounding box center [560, 320] width 266 height 16
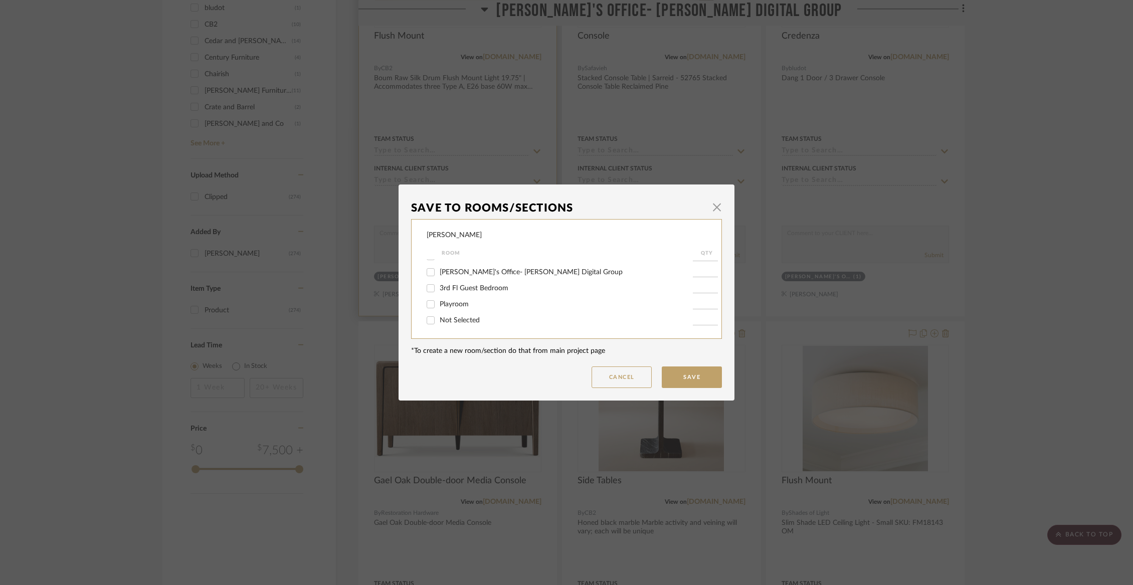
click at [460, 318] on span "Not Selected" at bounding box center [460, 320] width 40 height 7
click at [439, 318] on input "Not Selected" at bounding box center [431, 320] width 16 height 16
checkbox input "true"
type input "1"
click at [687, 372] on button "Save" at bounding box center [692, 377] width 60 height 22
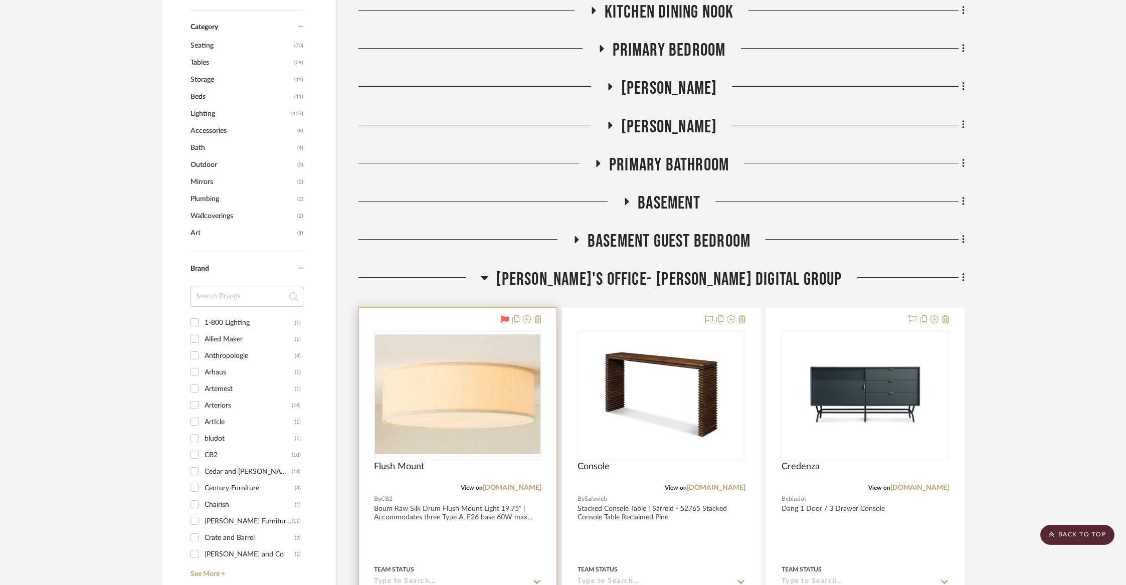
scroll to position [552, 0]
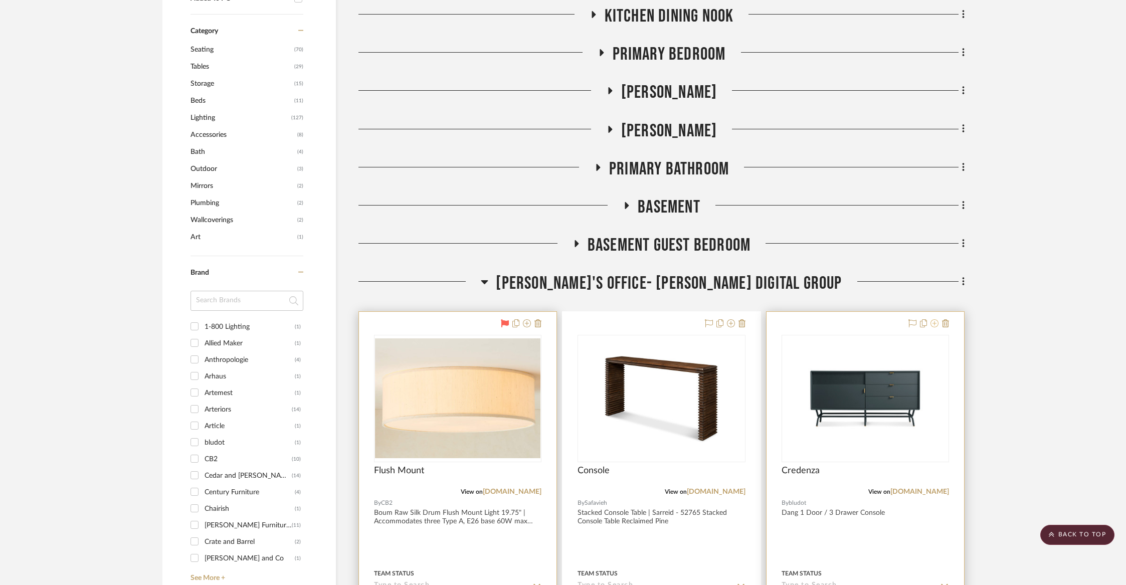
click at [931, 326] on icon at bounding box center [934, 323] width 8 height 8
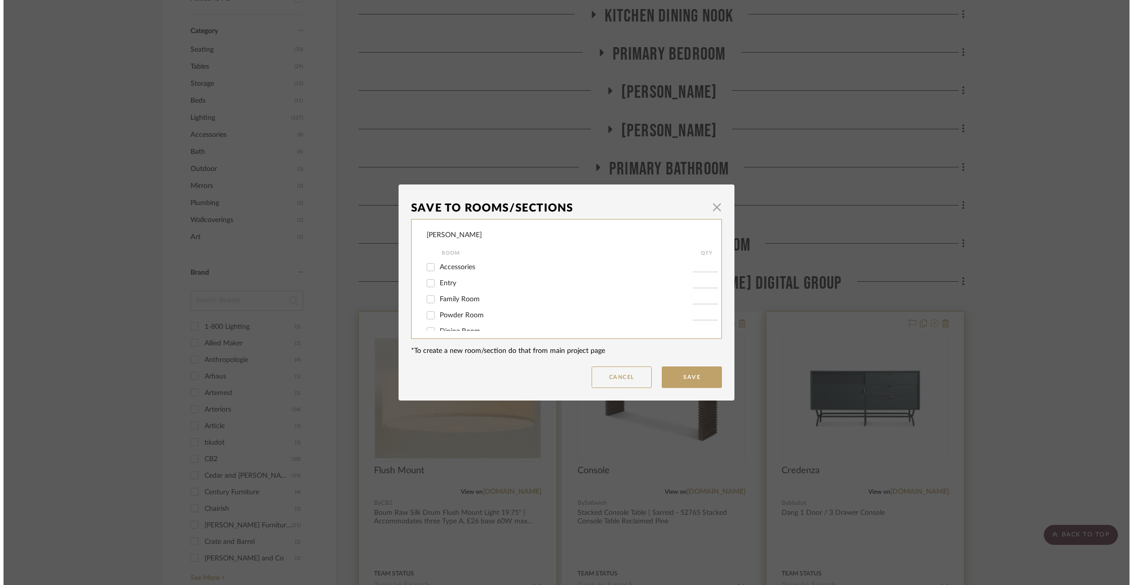
scroll to position [0, 0]
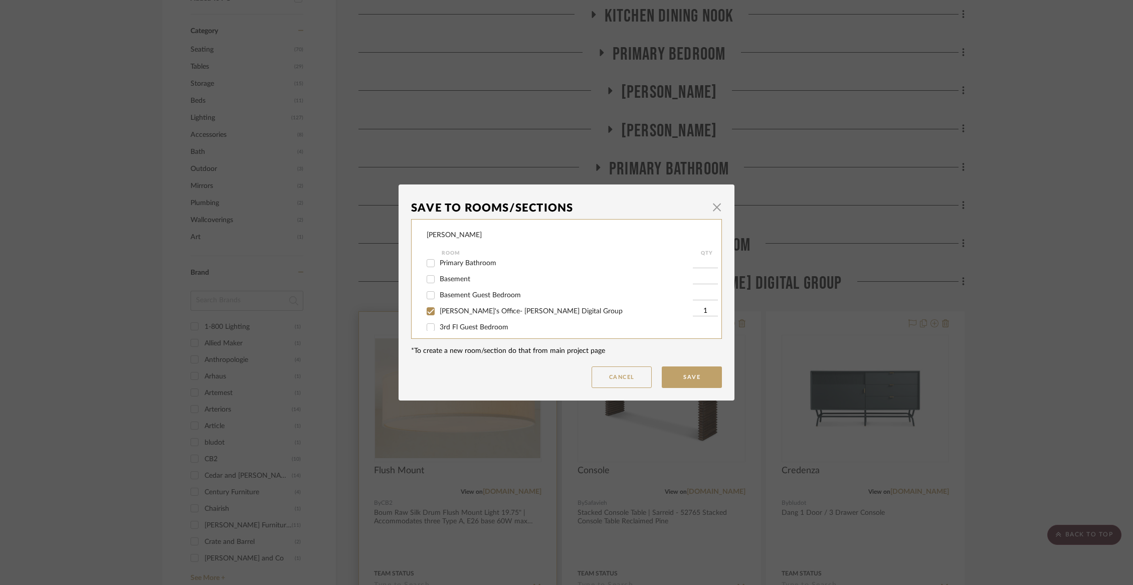
click at [491, 315] on span "[PERSON_NAME]'s Office- [PERSON_NAME] Digital Group" at bounding box center [531, 311] width 183 height 7
click at [439, 319] on input "[PERSON_NAME]'s Office- [PERSON_NAME] Digital Group" at bounding box center [431, 311] width 16 height 16
checkbox input "false"
click at [470, 320] on span "Not Selected" at bounding box center [460, 320] width 40 height 7
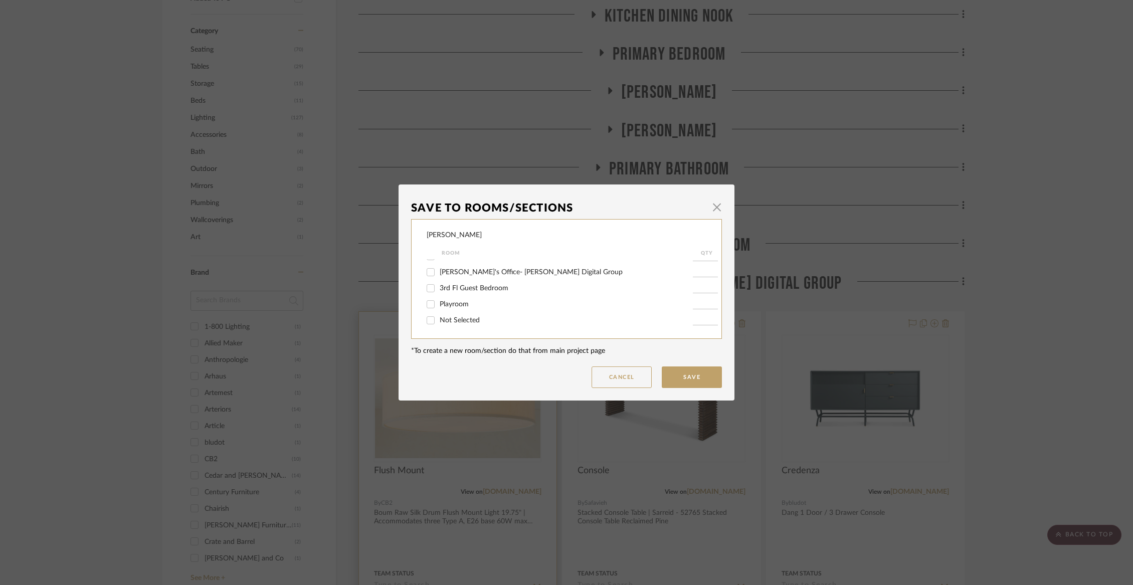
click at [439, 320] on input "Not Selected" at bounding box center [431, 320] width 16 height 16
checkbox input "true"
type input "1"
click at [672, 380] on button "Save" at bounding box center [692, 377] width 60 height 22
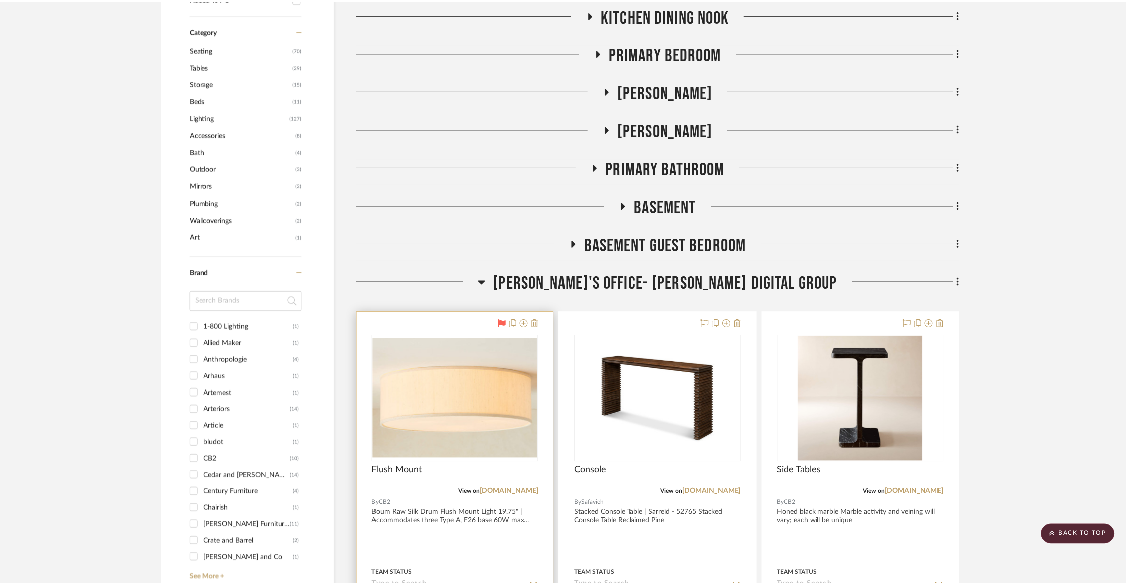
scroll to position [552, 0]
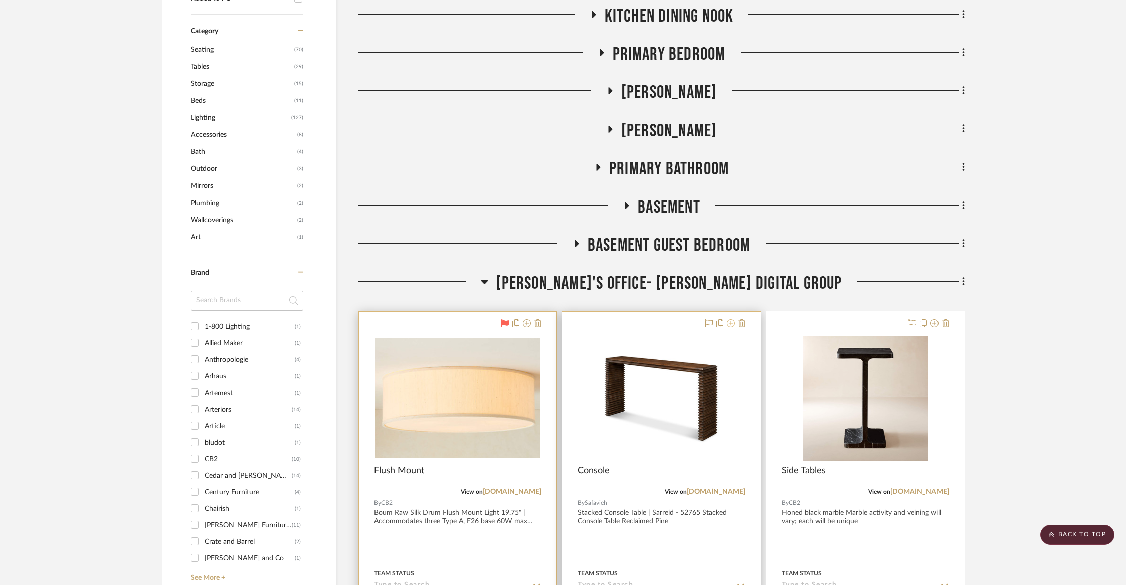
click at [732, 322] on icon at bounding box center [731, 323] width 8 height 8
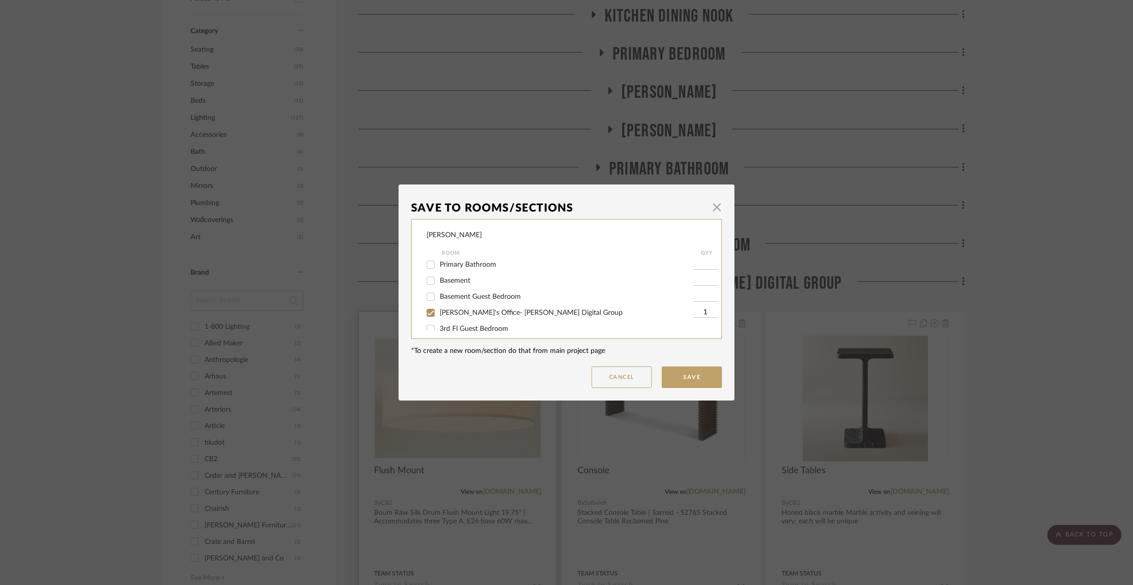
scroll to position [228, 0]
click at [482, 284] on span "[PERSON_NAME]'s Office- [PERSON_NAME] Digital Group" at bounding box center [531, 280] width 183 height 7
click at [439, 286] on input "[PERSON_NAME]'s Office- [PERSON_NAME] Digital Group" at bounding box center [431, 280] width 16 height 16
checkbox input "false"
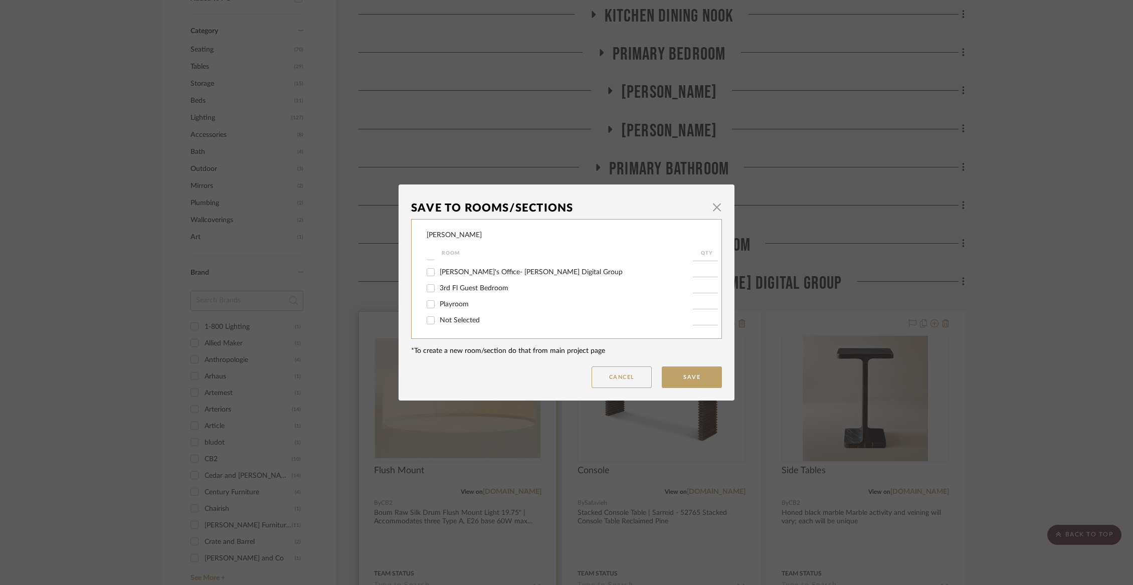
click at [463, 318] on span "Not Selected" at bounding box center [460, 320] width 40 height 7
click at [439, 318] on input "Not Selected" at bounding box center [431, 320] width 16 height 16
checkbox input "true"
type input "1"
click at [673, 373] on button "Save" at bounding box center [692, 377] width 60 height 22
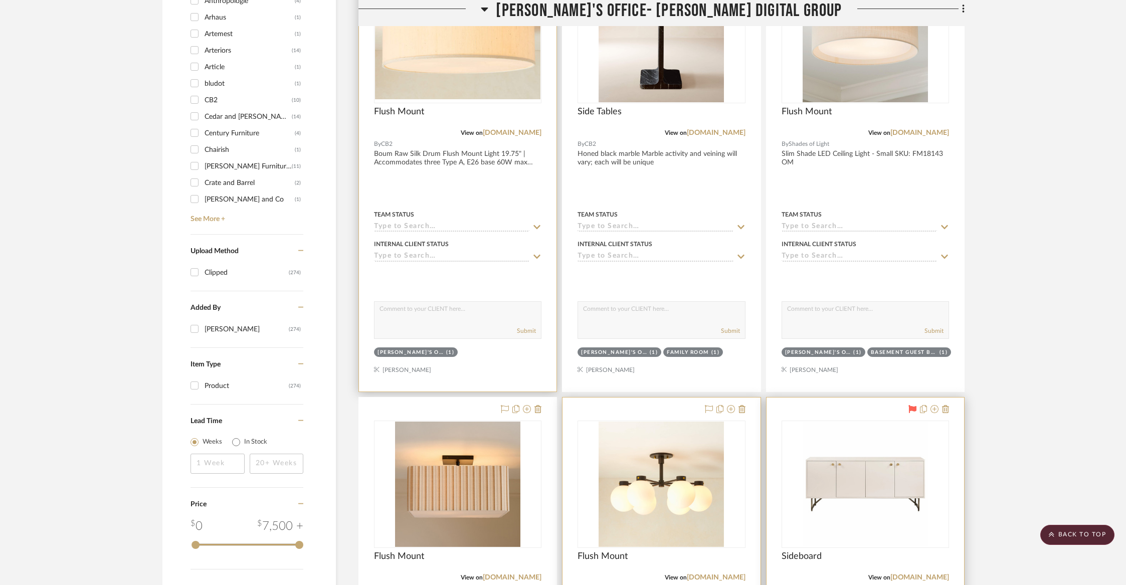
scroll to position [722, 0]
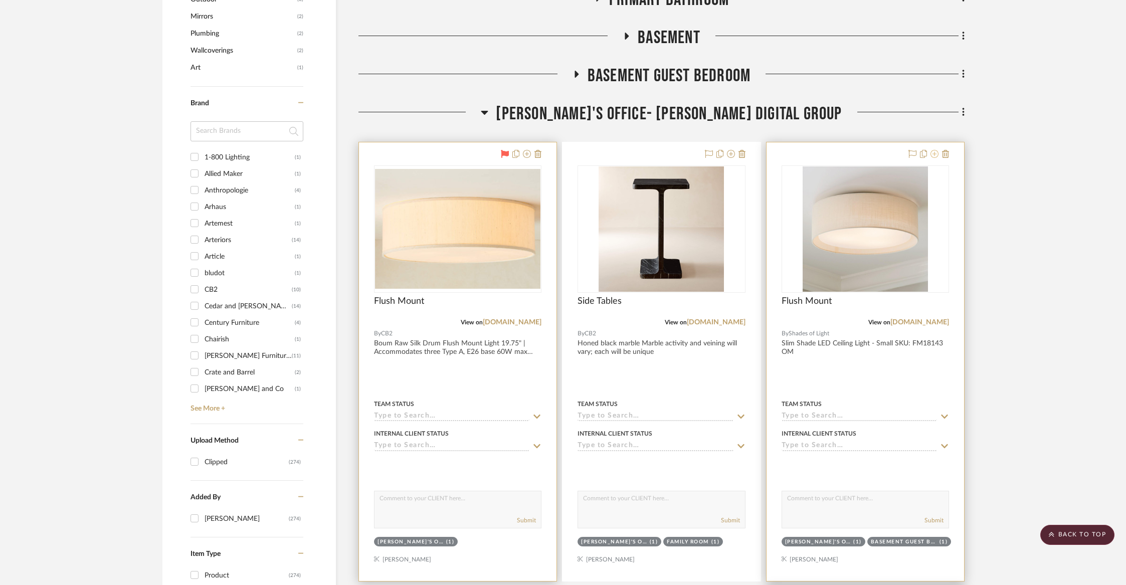
click at [934, 158] on button at bounding box center [934, 154] width 8 height 12
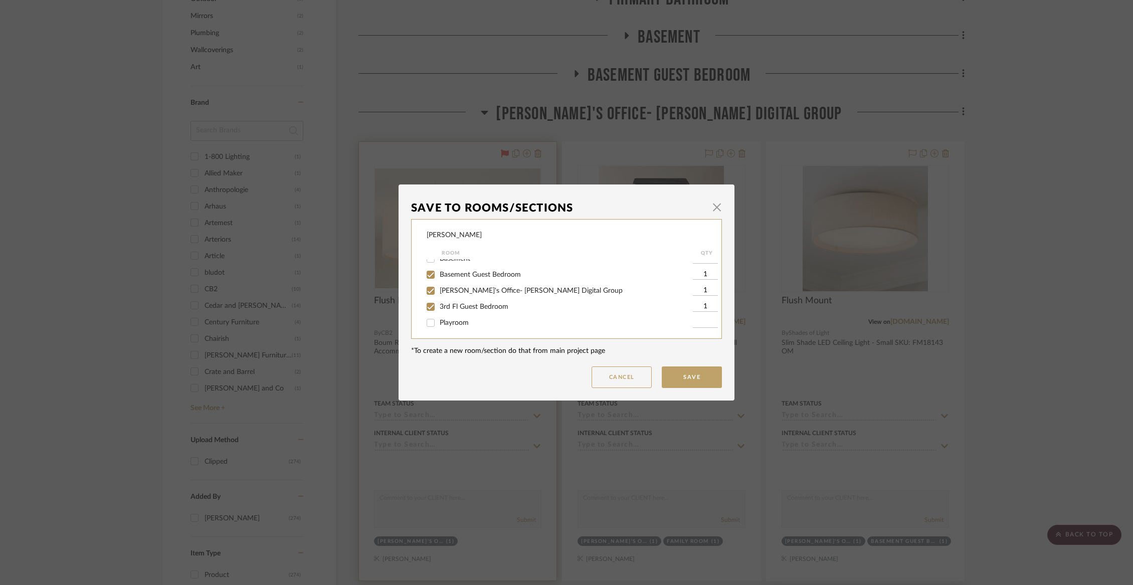
scroll to position [225, 0]
click at [476, 287] on span "[PERSON_NAME]'s Office- [PERSON_NAME] Digital Group" at bounding box center [531, 283] width 183 height 7
click at [439, 288] on input "[PERSON_NAME]'s Office- [PERSON_NAME] Digital Group" at bounding box center [431, 283] width 16 height 16
checkbox input "false"
click at [689, 374] on button "Save" at bounding box center [692, 377] width 60 height 22
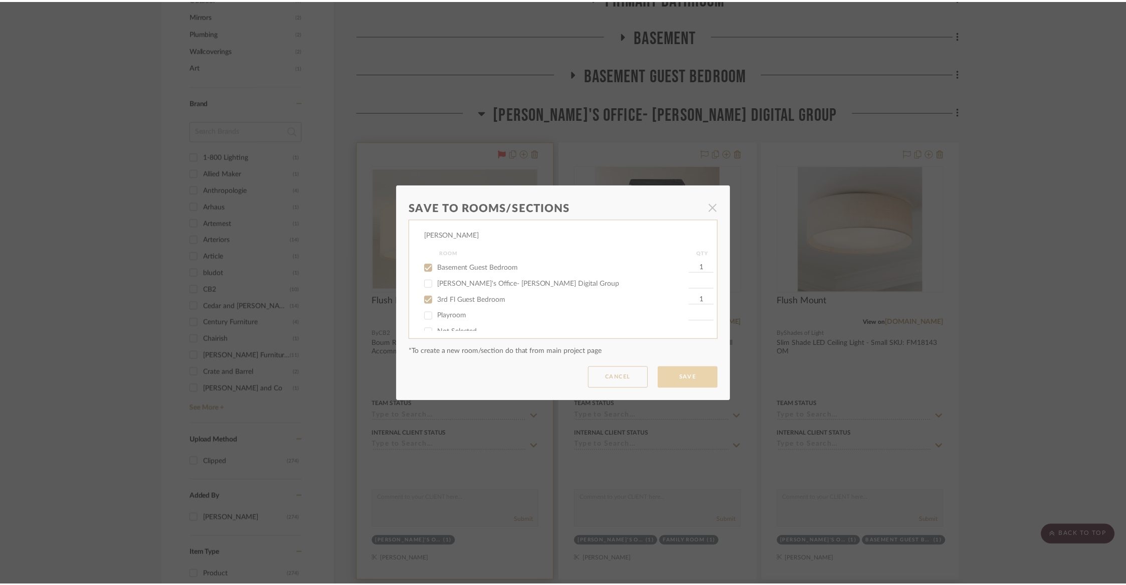
scroll to position [722, 0]
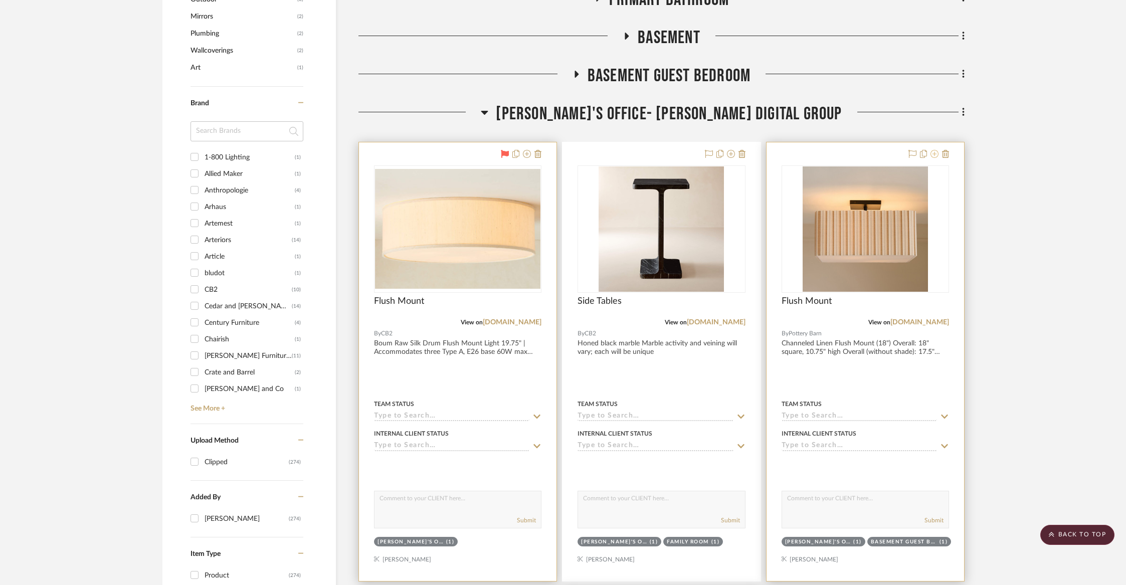
click at [934, 154] on icon at bounding box center [934, 154] width 8 height 8
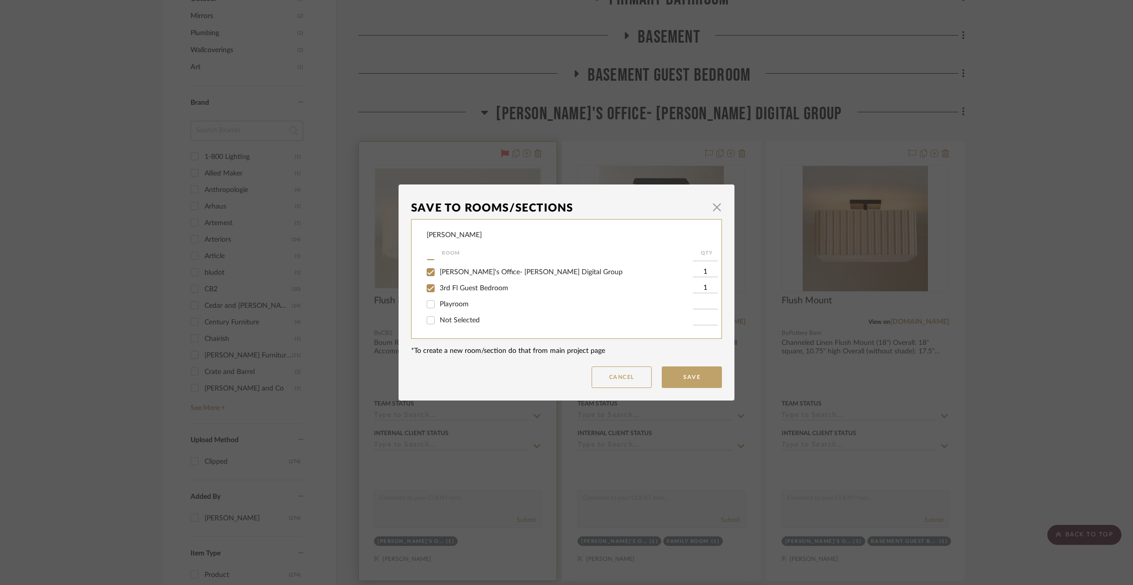
scroll to position [236, 0]
click at [502, 276] on span "[PERSON_NAME]'s Office- [PERSON_NAME] Digital Group" at bounding box center [531, 272] width 183 height 7
click at [439, 280] on input "[PERSON_NAME]'s Office- [PERSON_NAME] Digital Group" at bounding box center [431, 272] width 16 height 16
checkbox input "false"
click at [703, 375] on button "Save" at bounding box center [692, 377] width 60 height 22
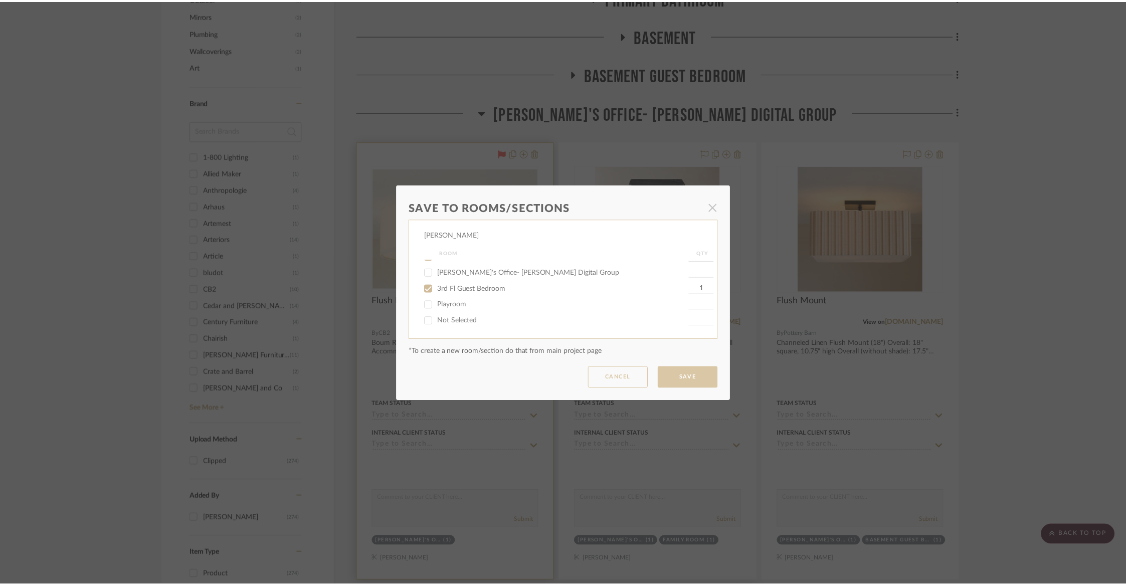
scroll to position [722, 0]
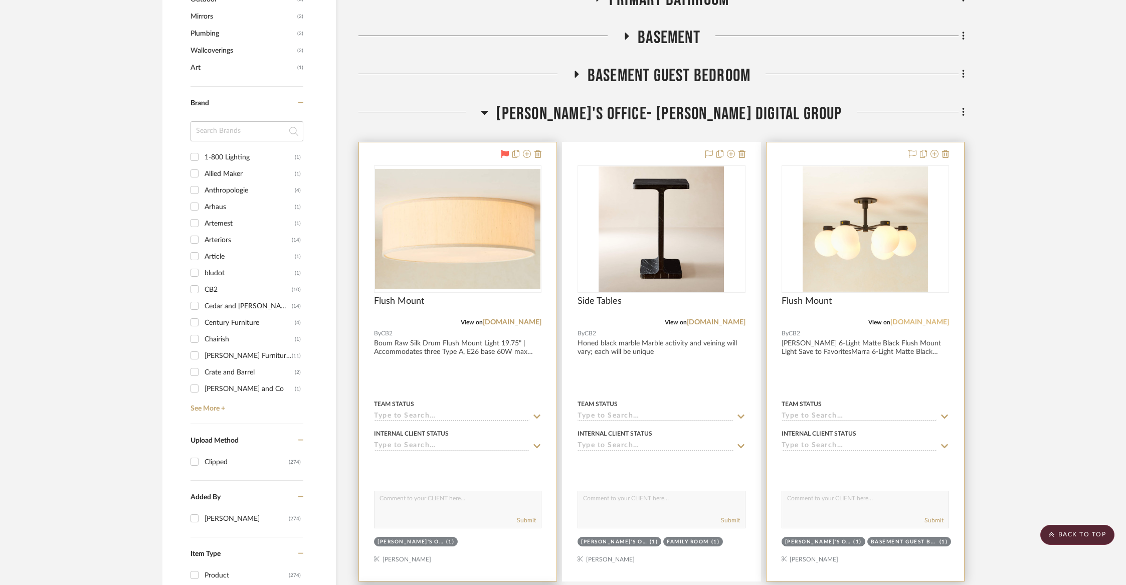
click at [925, 320] on link "[DOMAIN_NAME]" at bounding box center [919, 322] width 59 height 7
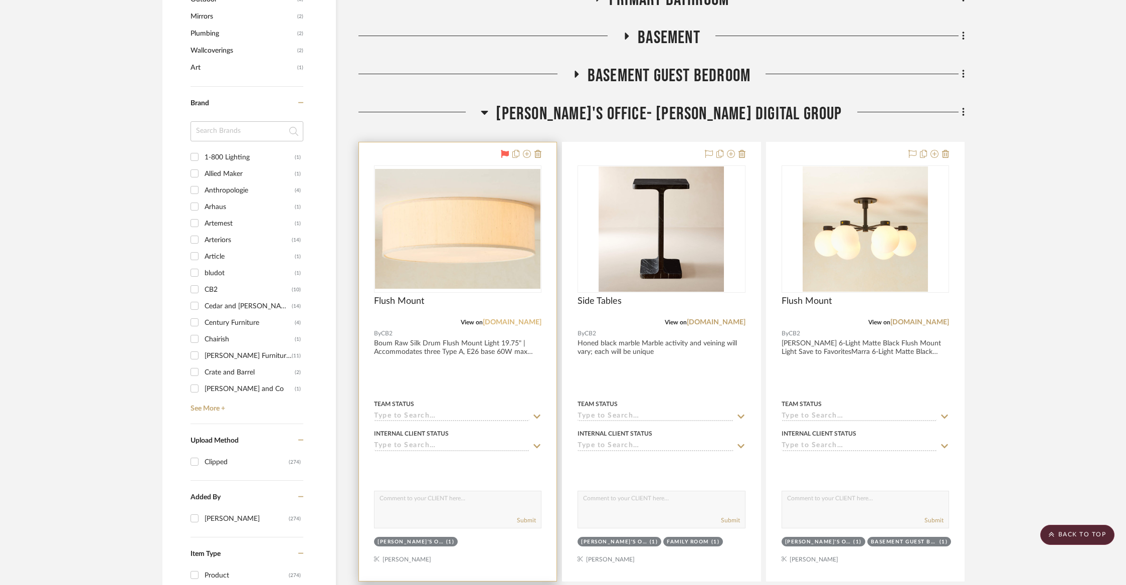
click at [518, 320] on link "[DOMAIN_NAME]" at bounding box center [512, 322] width 59 height 7
